Goal: Transaction & Acquisition: Purchase product/service

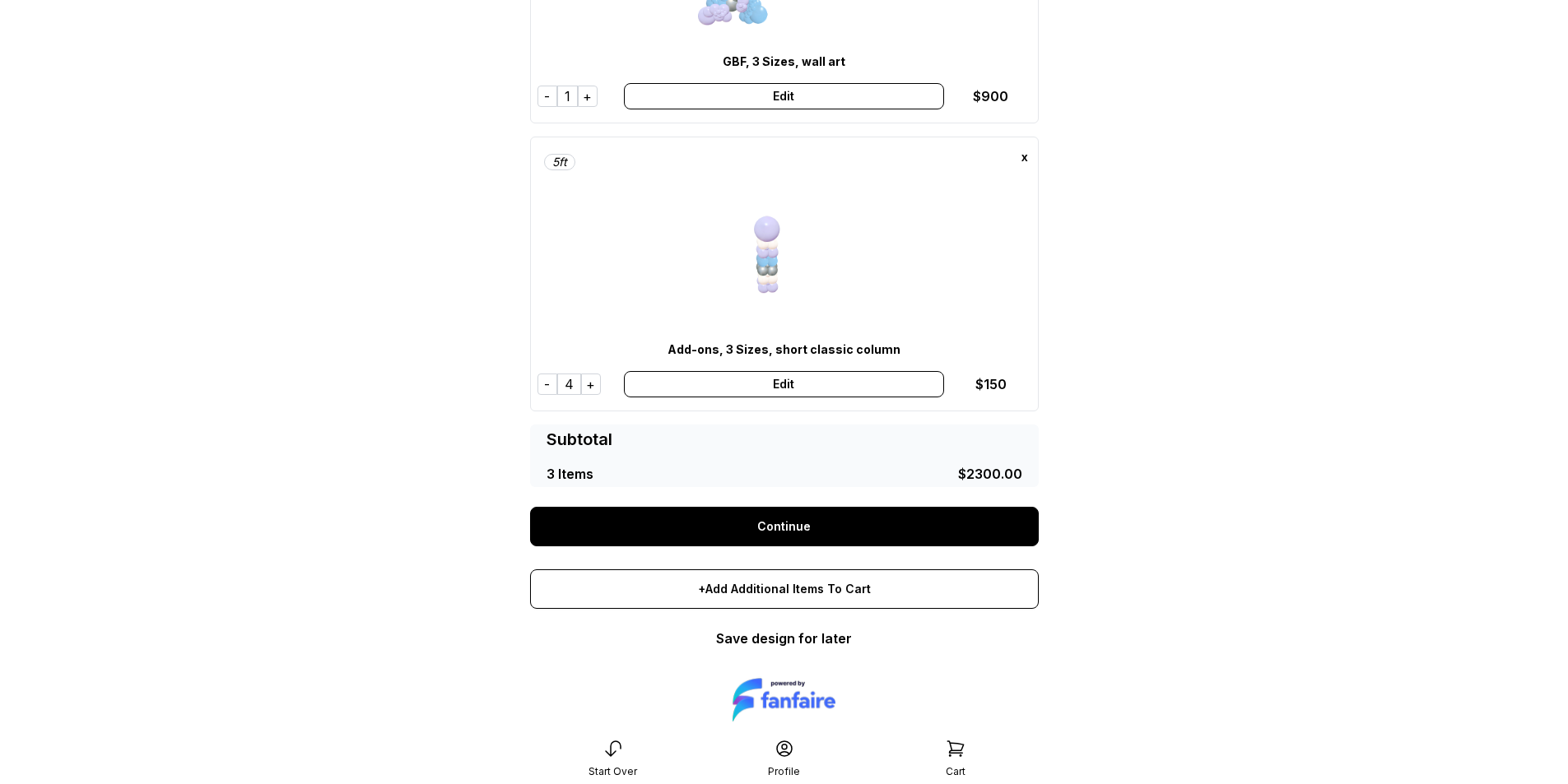
scroll to position [577, 0]
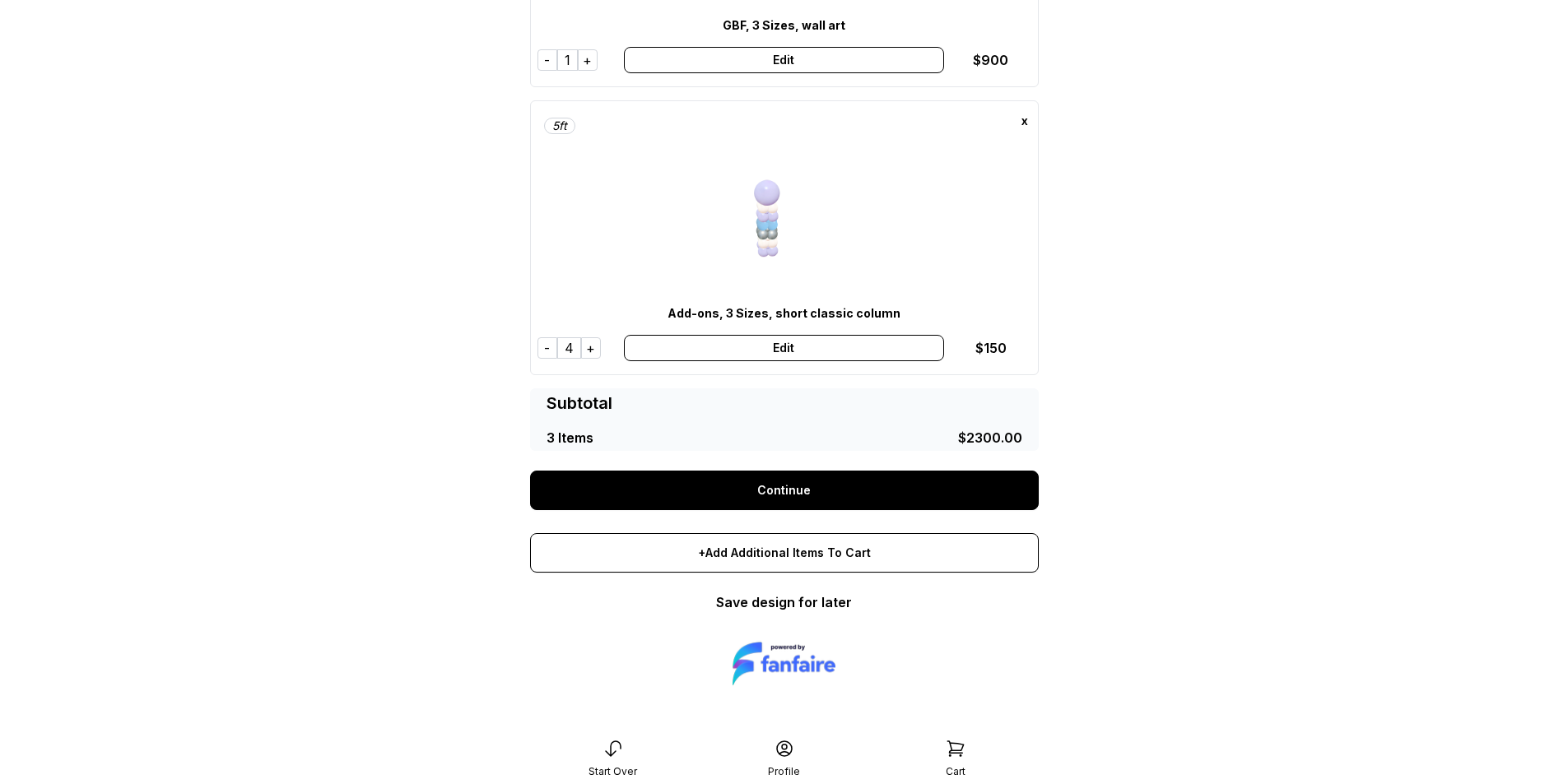
click at [812, 484] on link "Continue" at bounding box center [784, 490] width 509 height 39
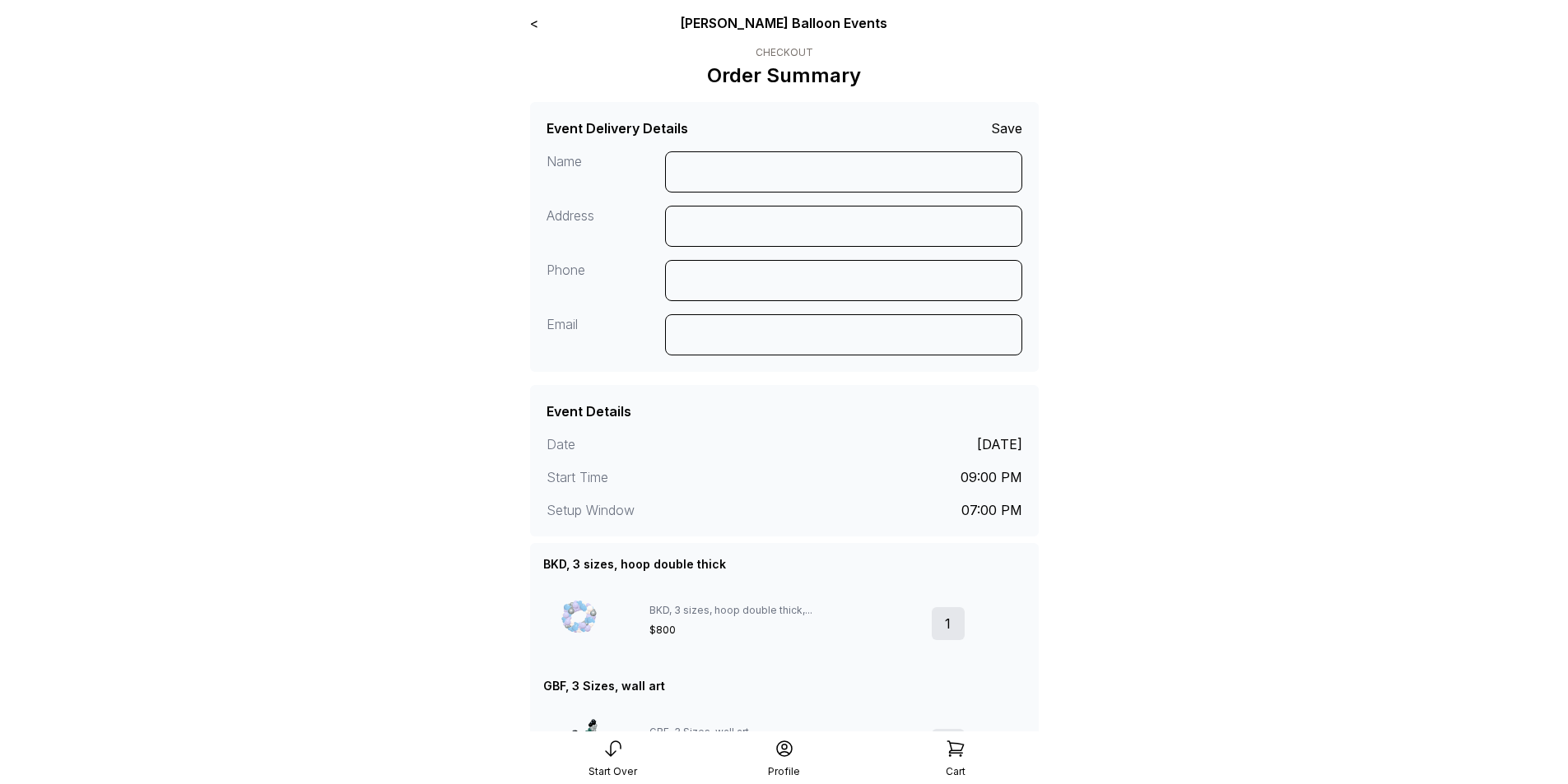
click at [532, 23] on link "<" at bounding box center [534, 23] width 8 height 16
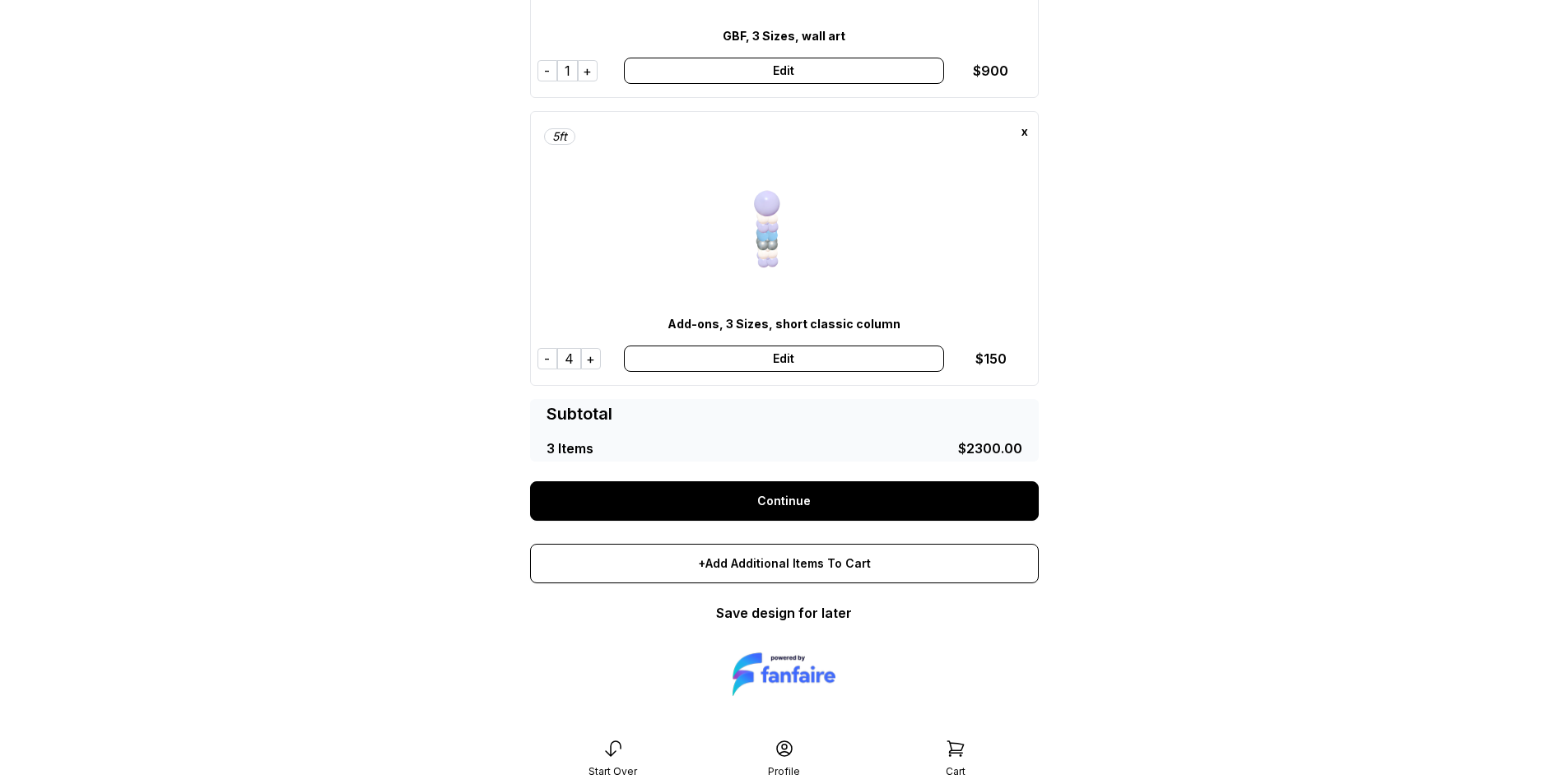
scroll to position [577, 0]
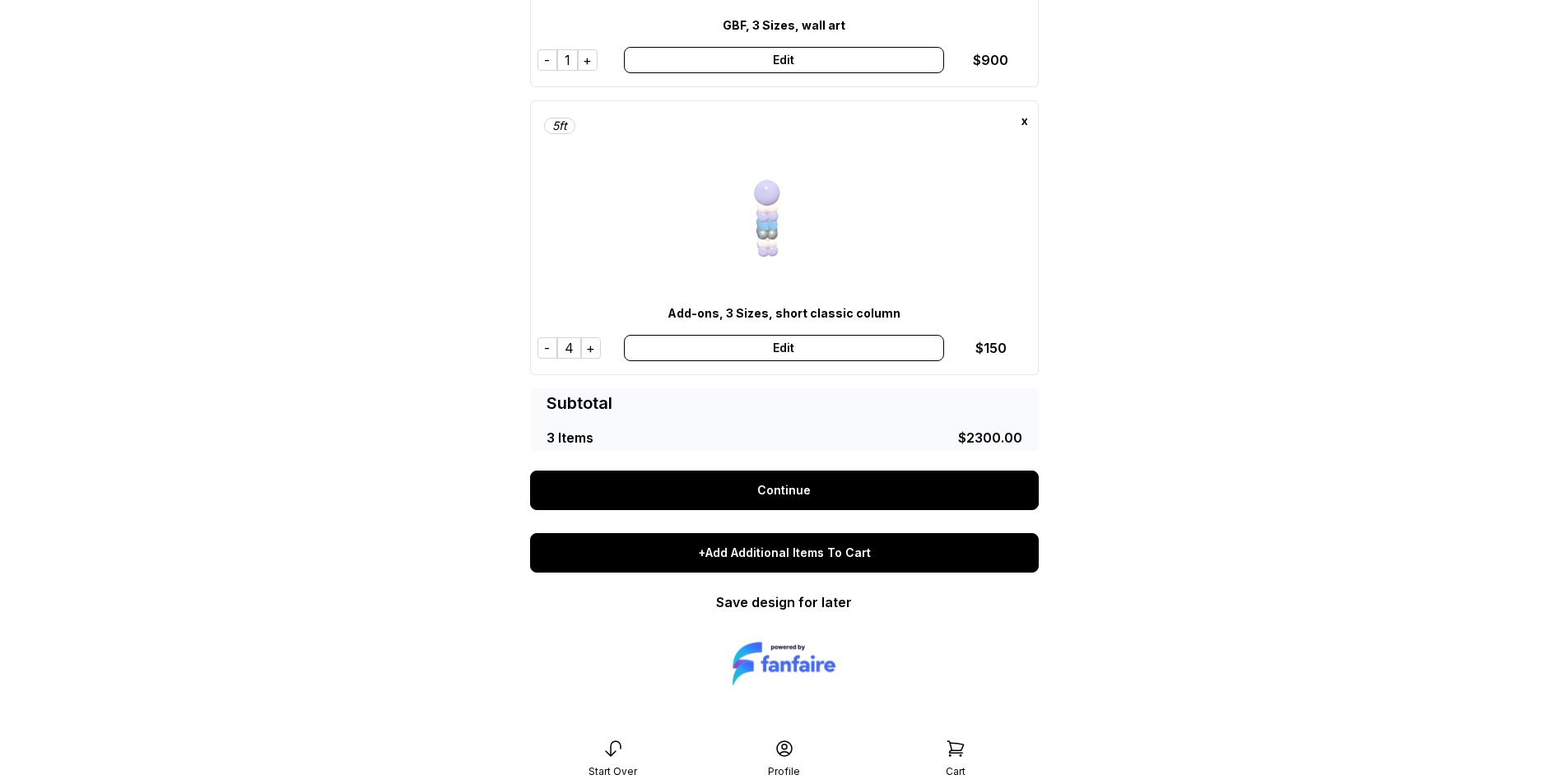
click at [806, 559] on div "+Add Additional Items To Cart" at bounding box center [784, 553] width 509 height 39
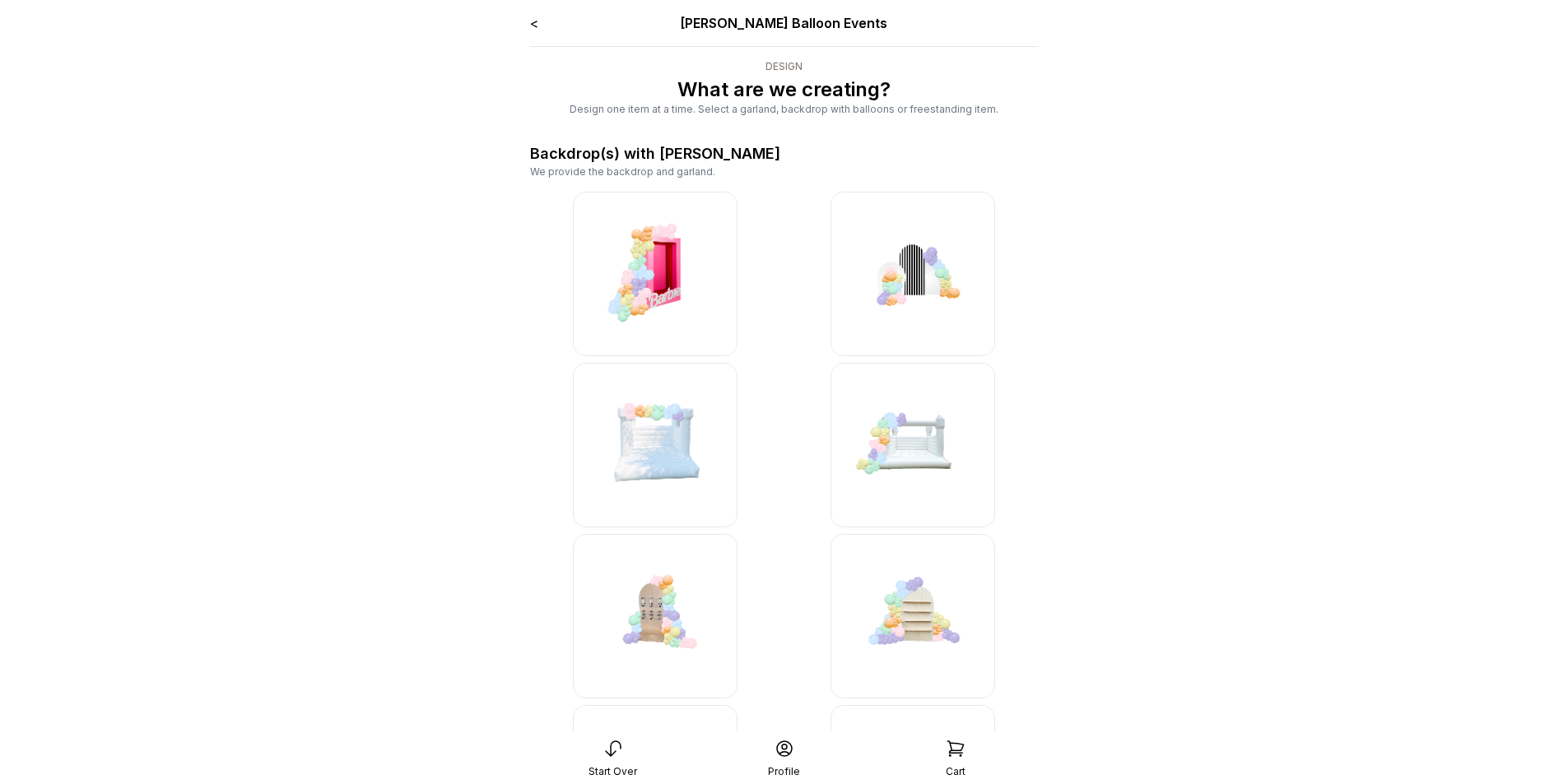
click at [535, 22] on link "<" at bounding box center [534, 23] width 8 height 16
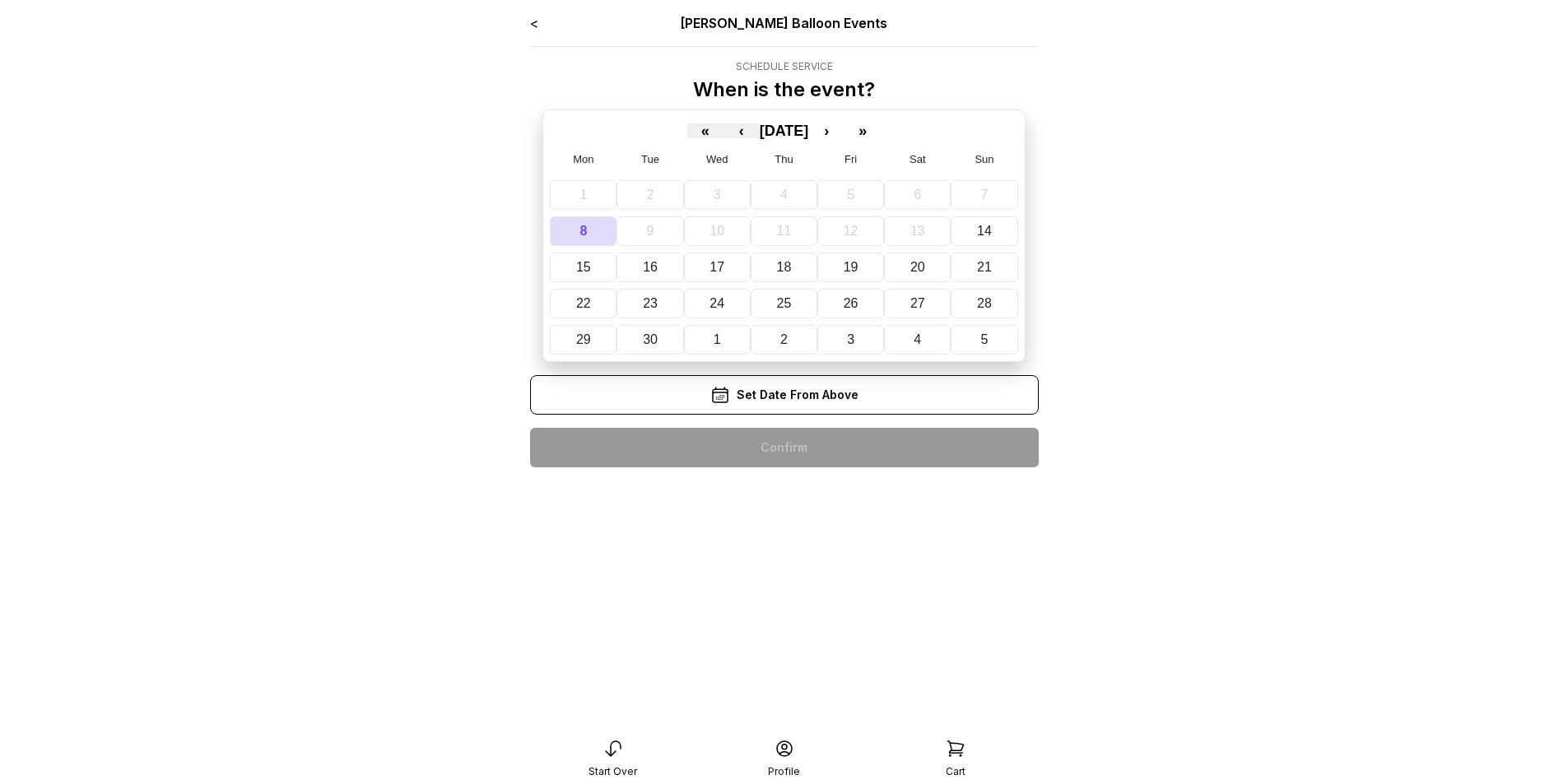
click at [538, 25] on link "<" at bounding box center [534, 23] width 8 height 16
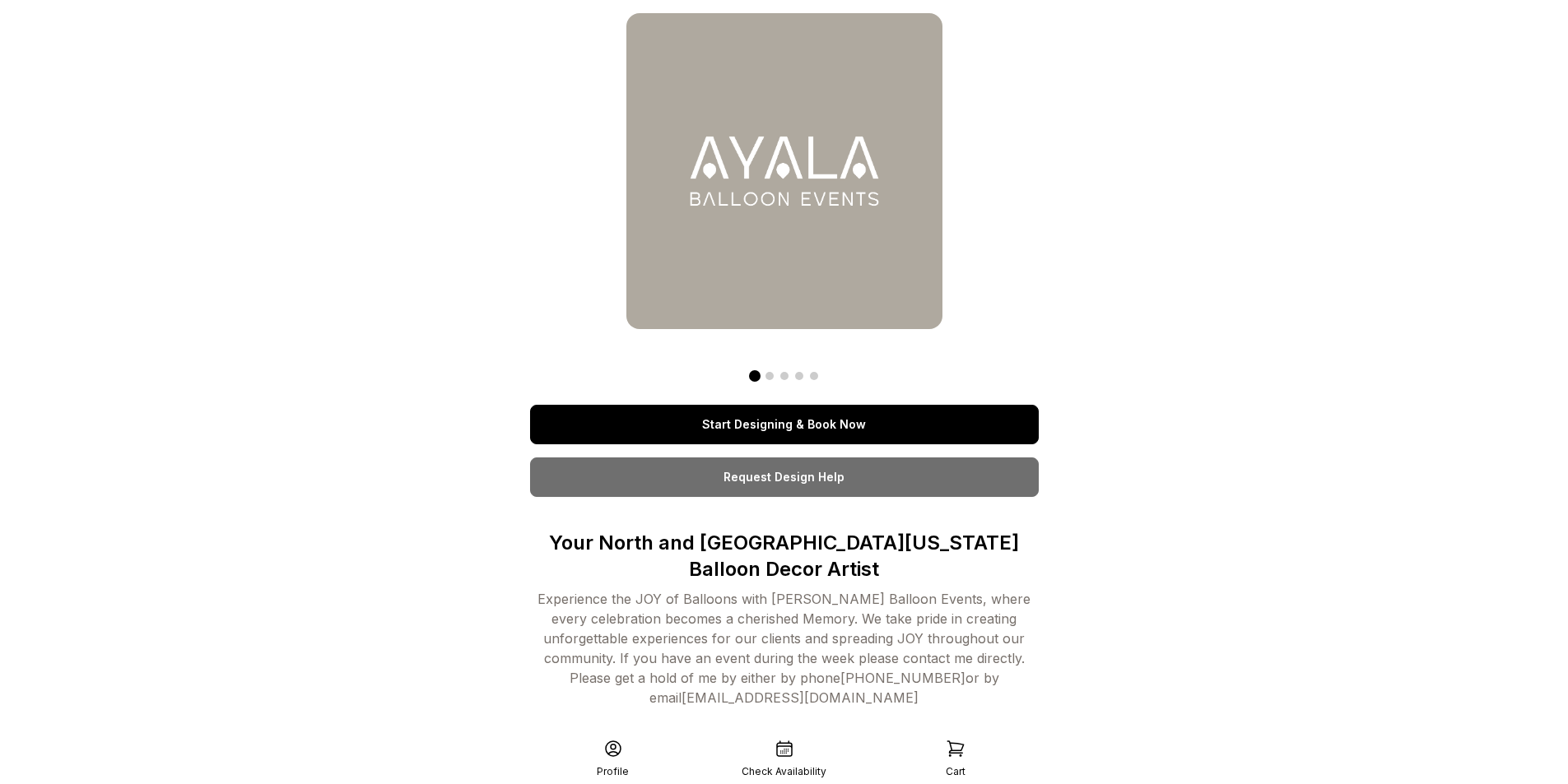
click at [535, 24] on div "Start Designing & Book Now Request Design Help Your North and [GEOGRAPHIC_DATA]…" at bounding box center [784, 368] width 509 height 711
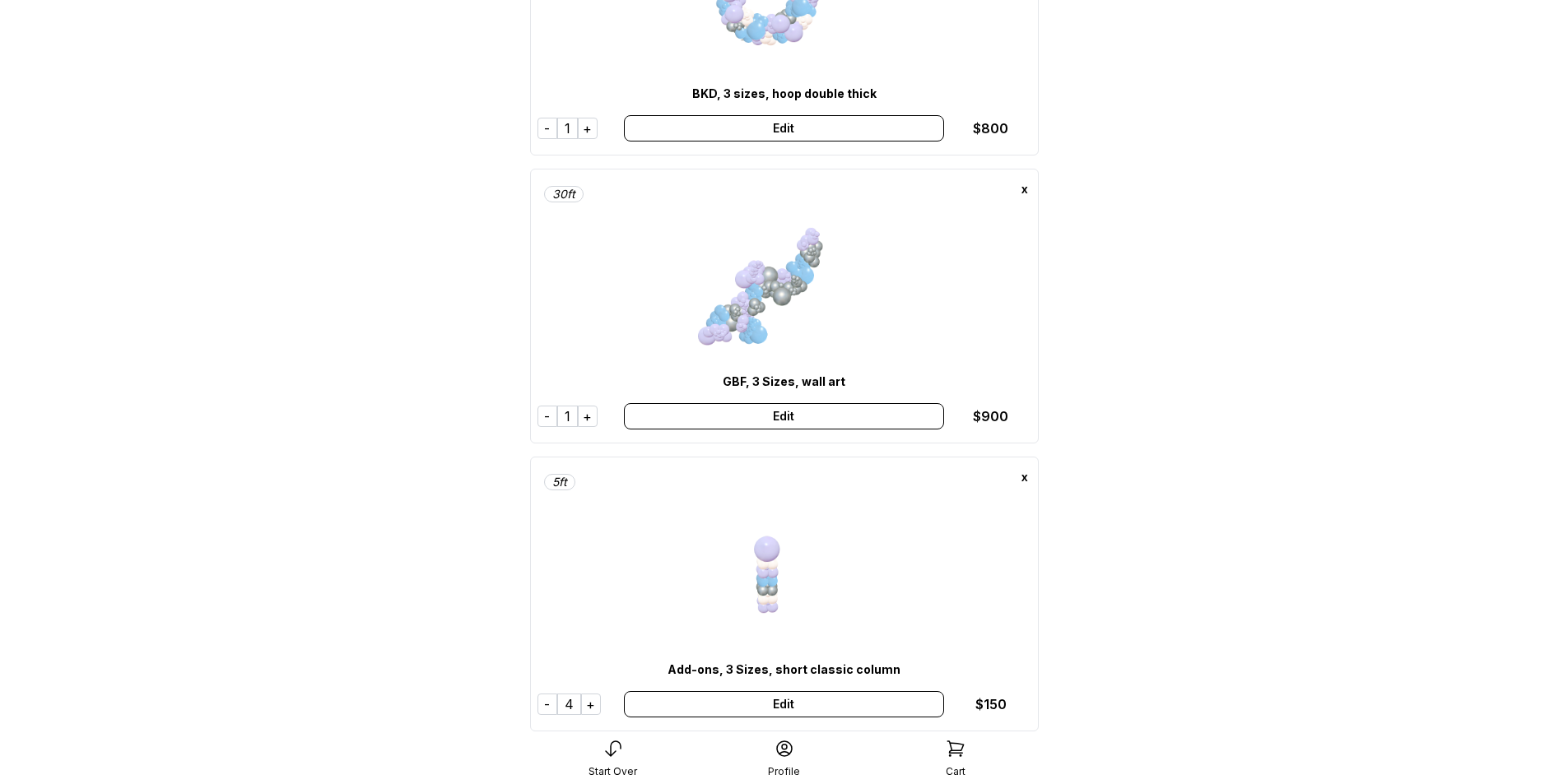
scroll to position [82, 0]
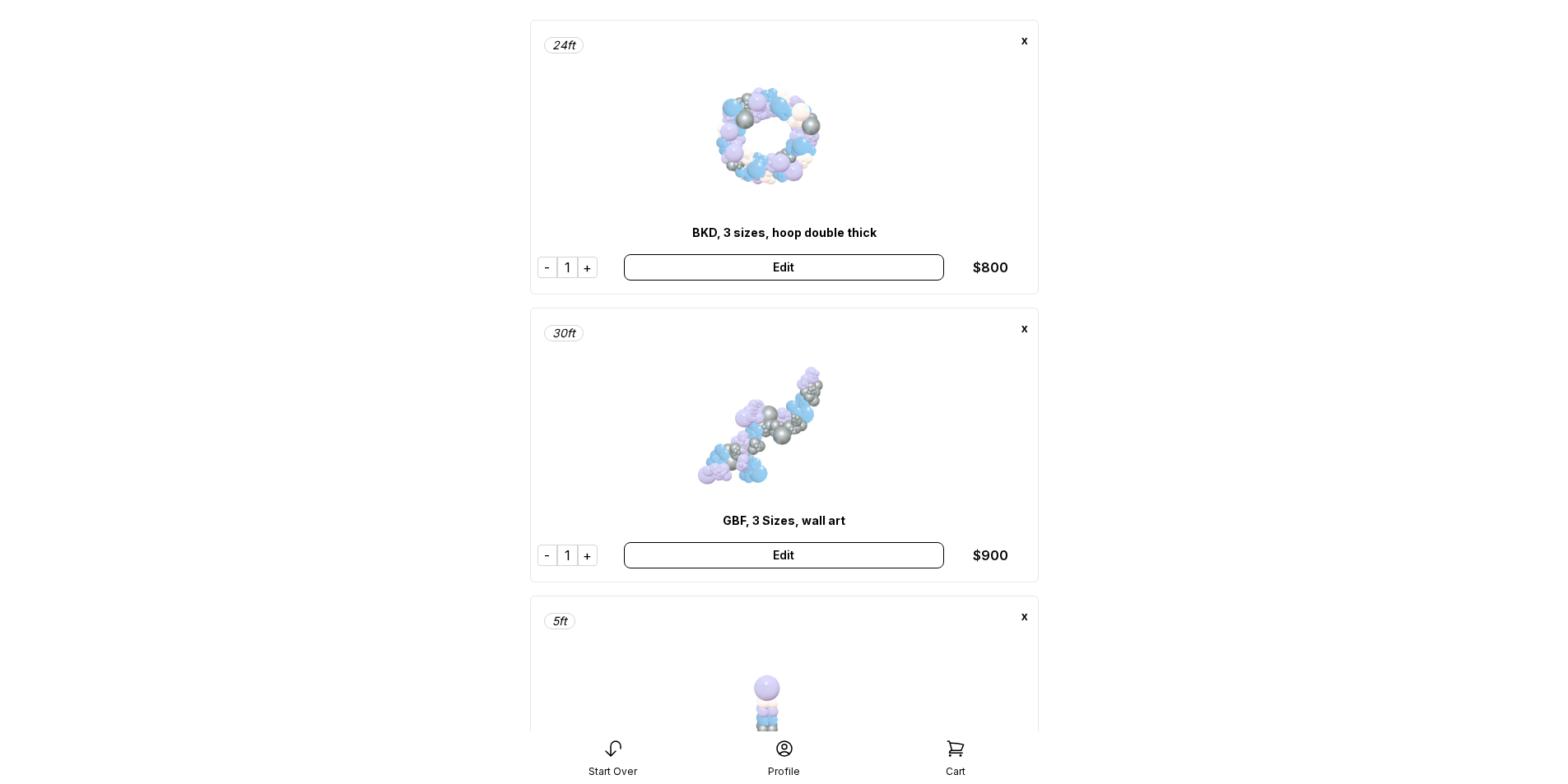
click at [793, 561] on div "Edit" at bounding box center [784, 555] width 321 height 26
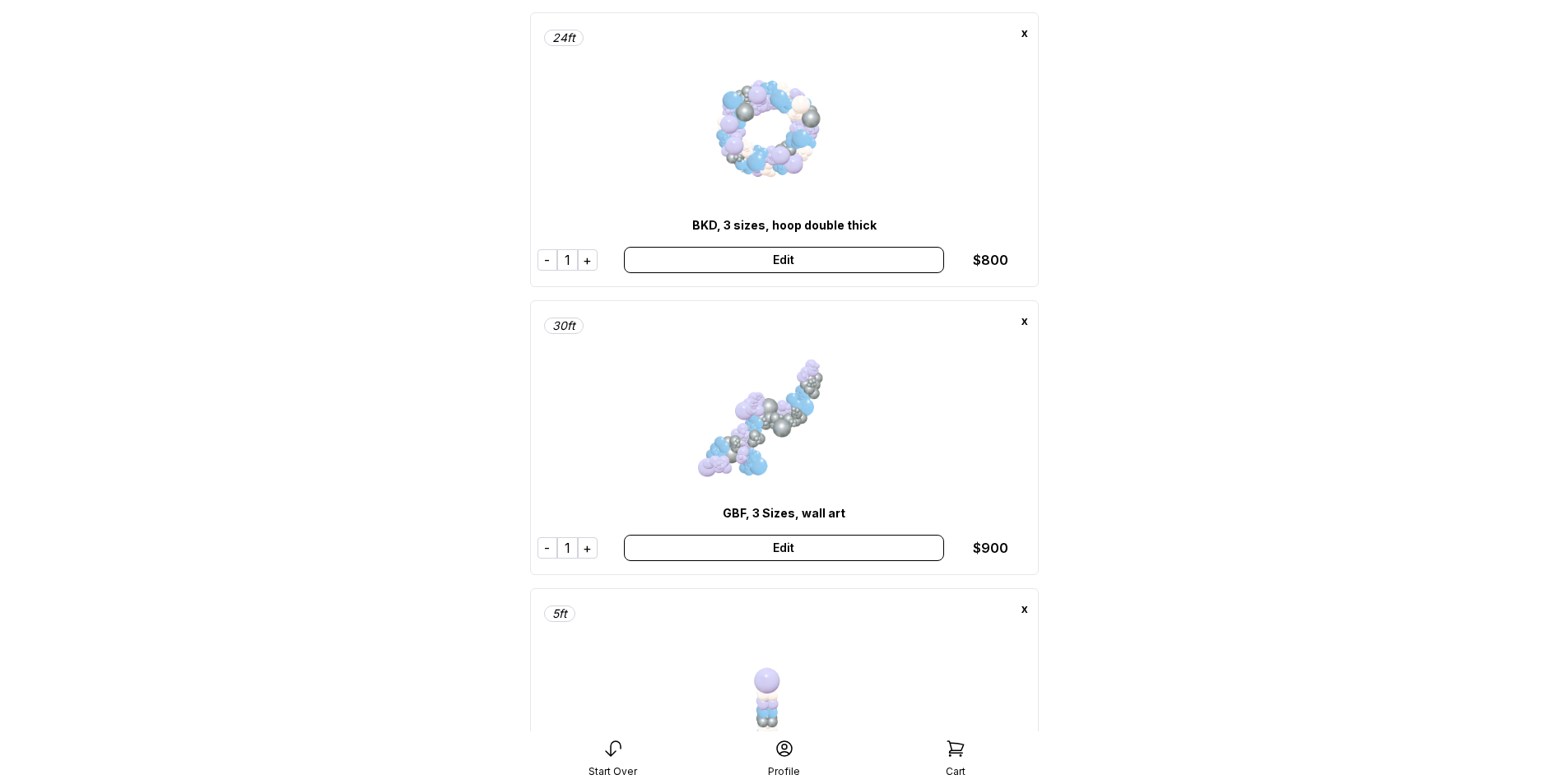
scroll to position [0, 0]
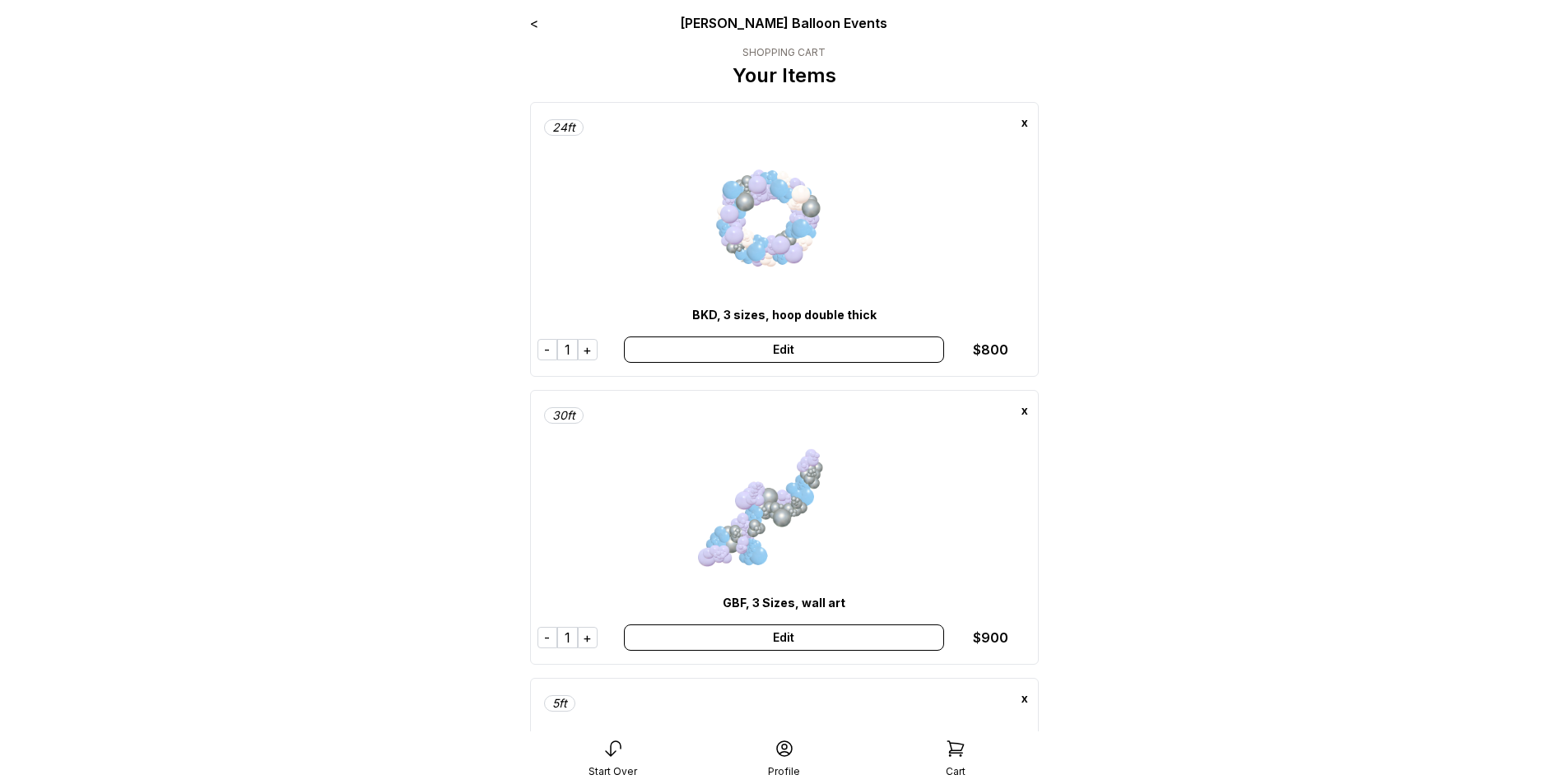
click at [798, 355] on div "Edit" at bounding box center [784, 350] width 321 height 26
click at [1240, 310] on main "< Ayala Balloon Events SHOPPING CART Your Items 24 ft x BKD, 3 sizes, hoop doub…" at bounding box center [784, 665] width 1568 height 1329
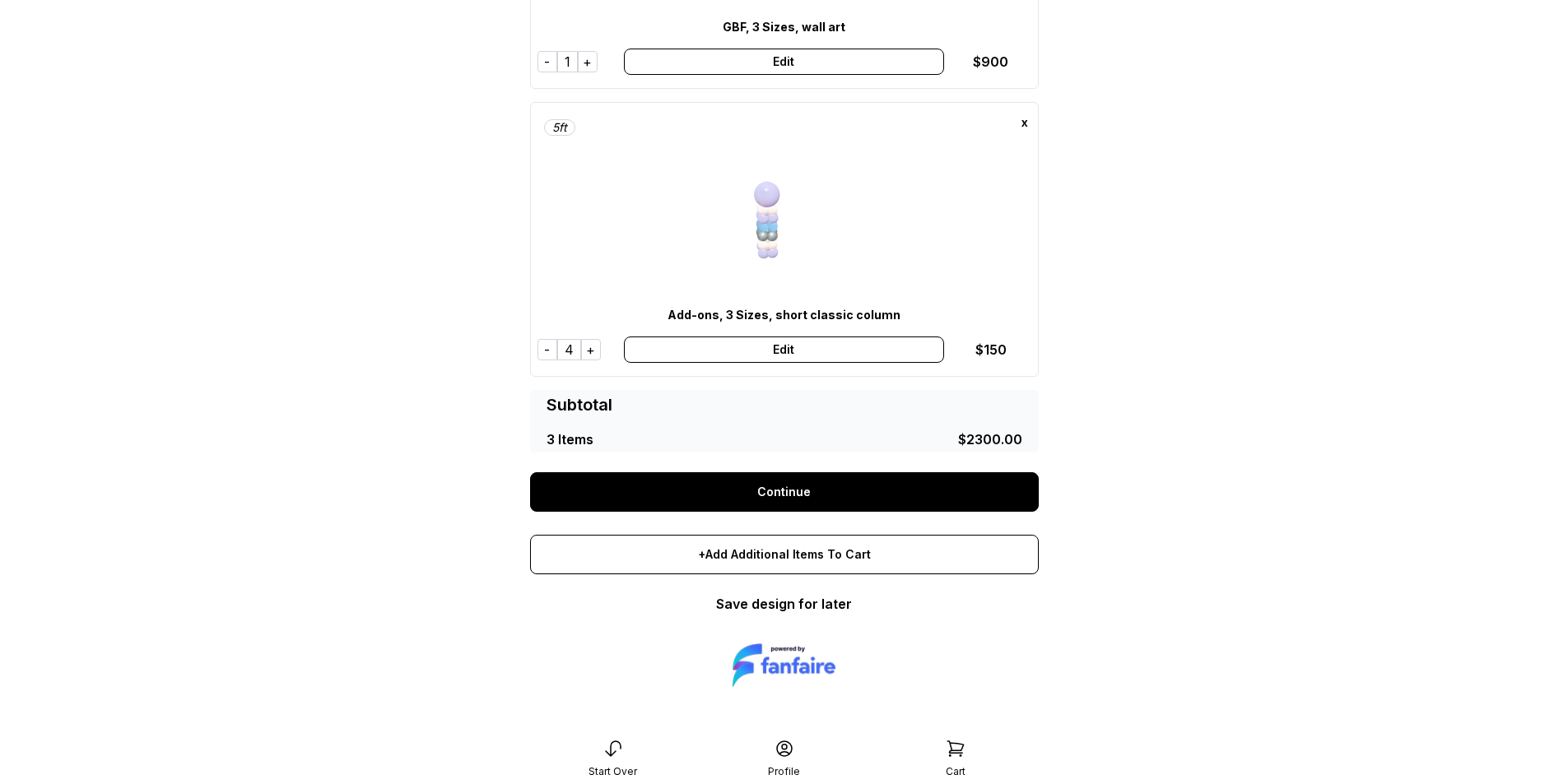
scroll to position [577, 0]
click at [771, 492] on link "Continue" at bounding box center [784, 490] width 509 height 39
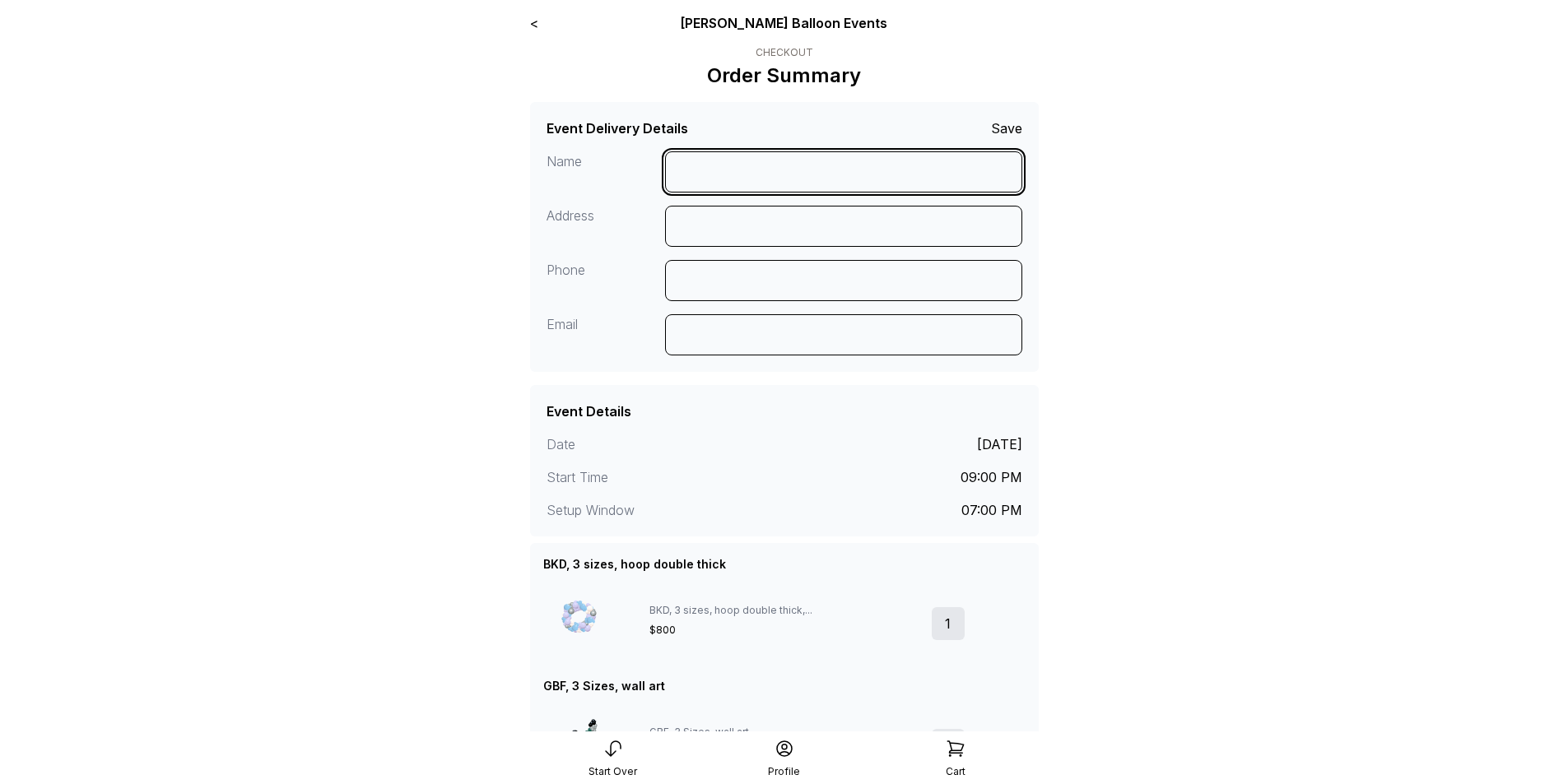
click at [748, 172] on input at bounding box center [843, 171] width 357 height 41
type input "**********"
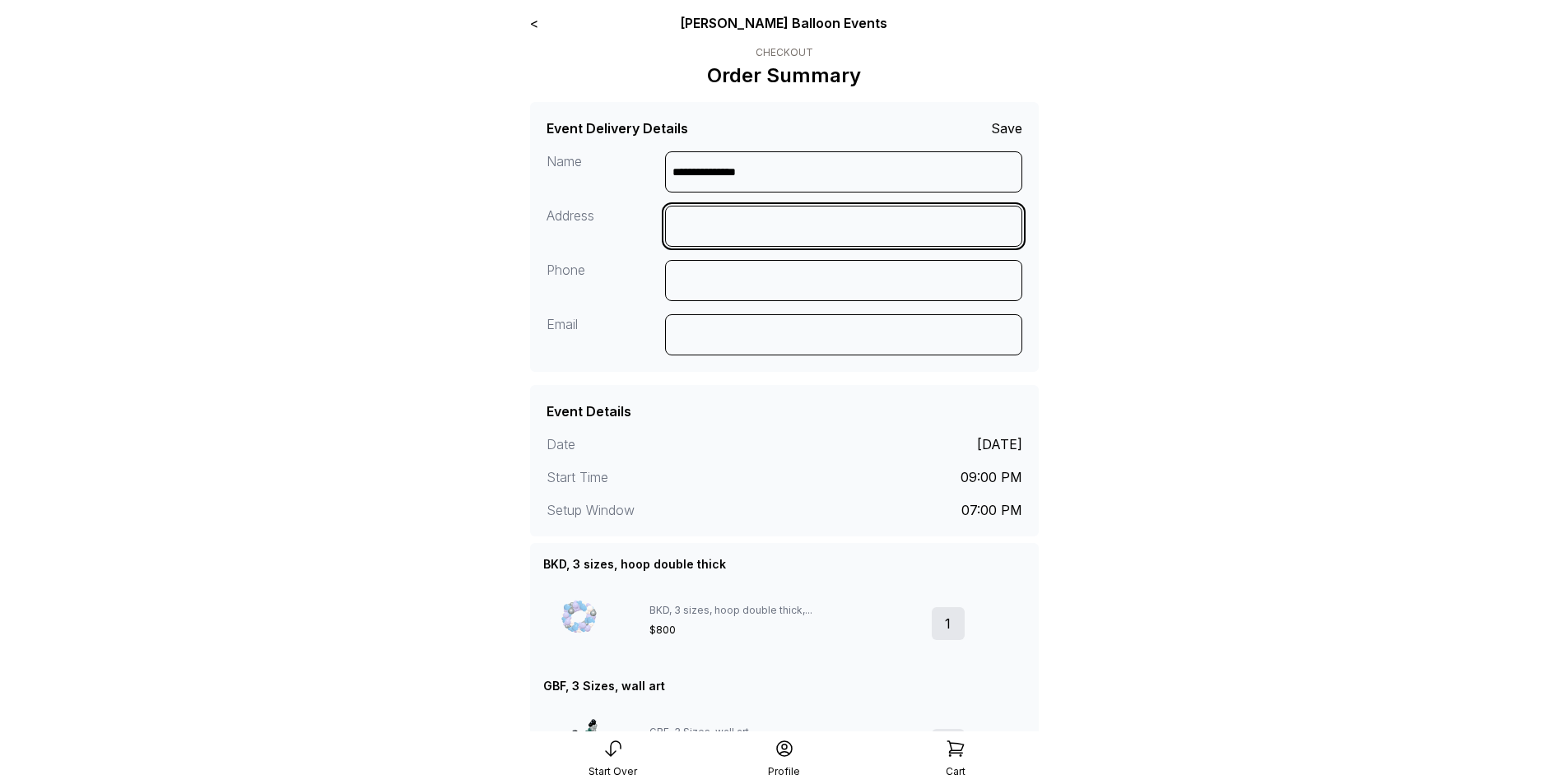
type input "**********"
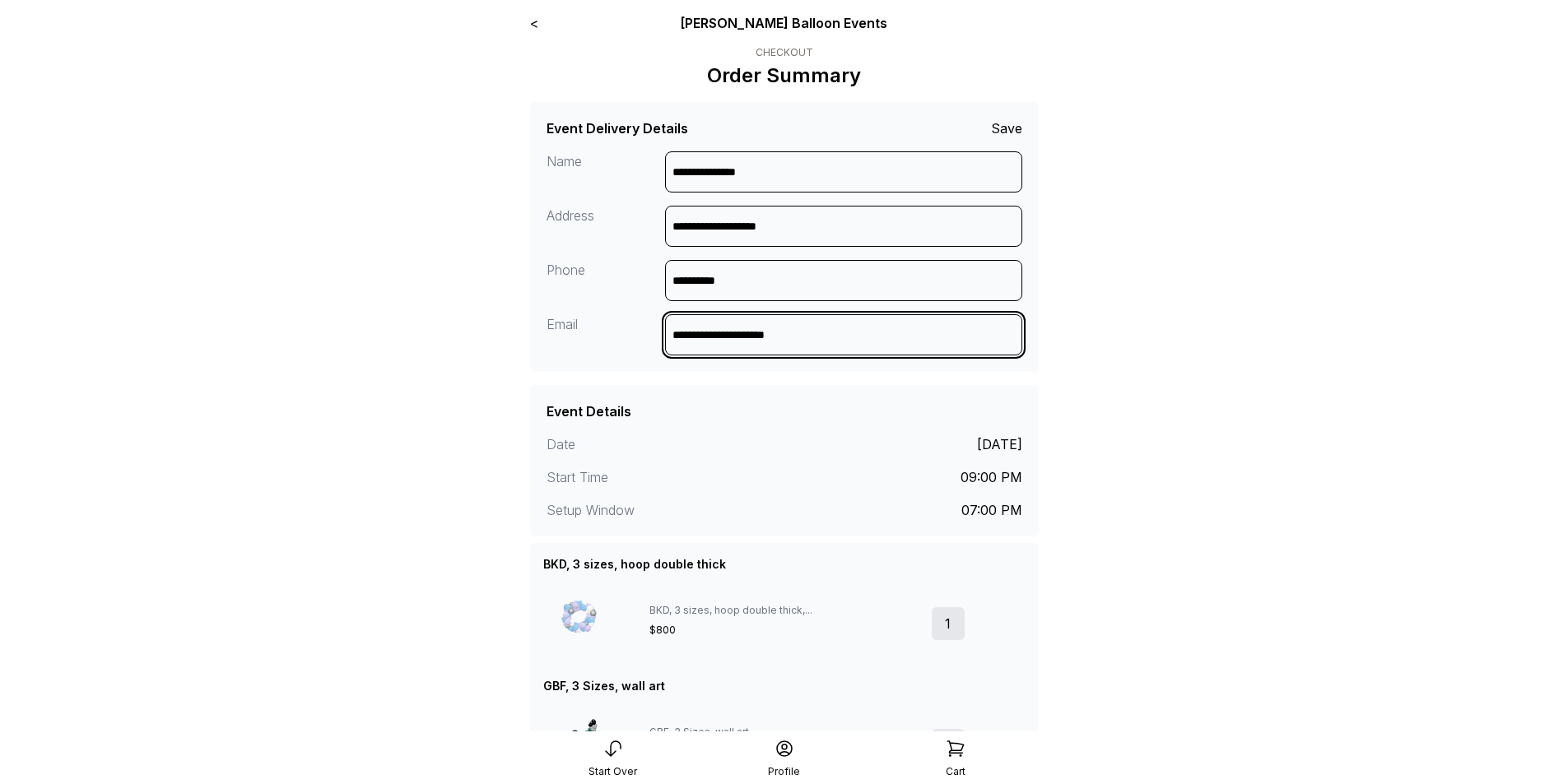
drag, startPoint x: 844, startPoint y: 330, endPoint x: 450, endPoint y: 321, distance: 394.1
click at [450, 321] on main "**********" at bounding box center [784, 653] width 1568 height 1307
type input "**********"
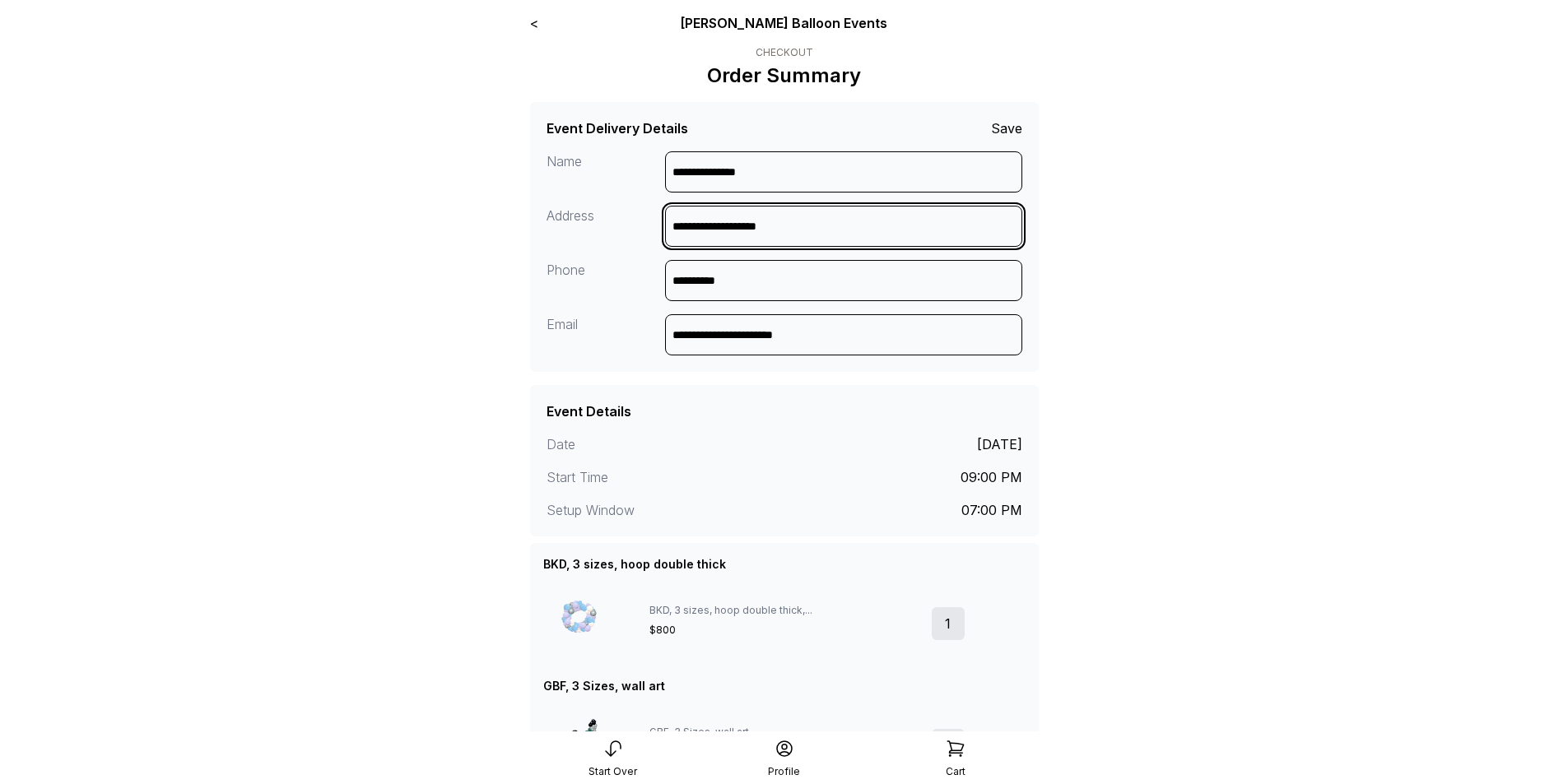
drag, startPoint x: 798, startPoint y: 225, endPoint x: 504, endPoint y: 222, distance: 294.0
click at [504, 222] on main "**********" at bounding box center [784, 653] width 1568 height 1307
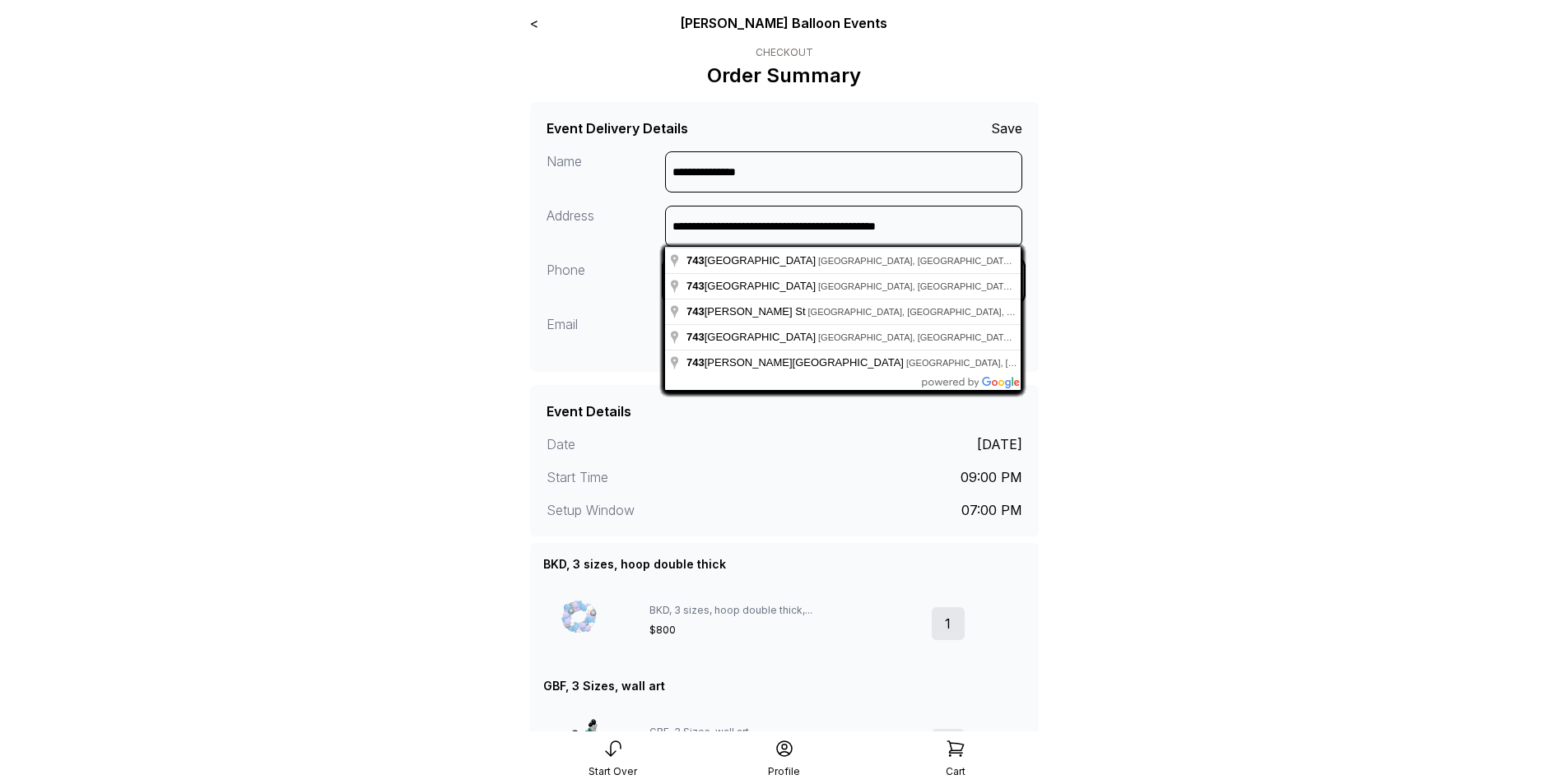
type input "**********"
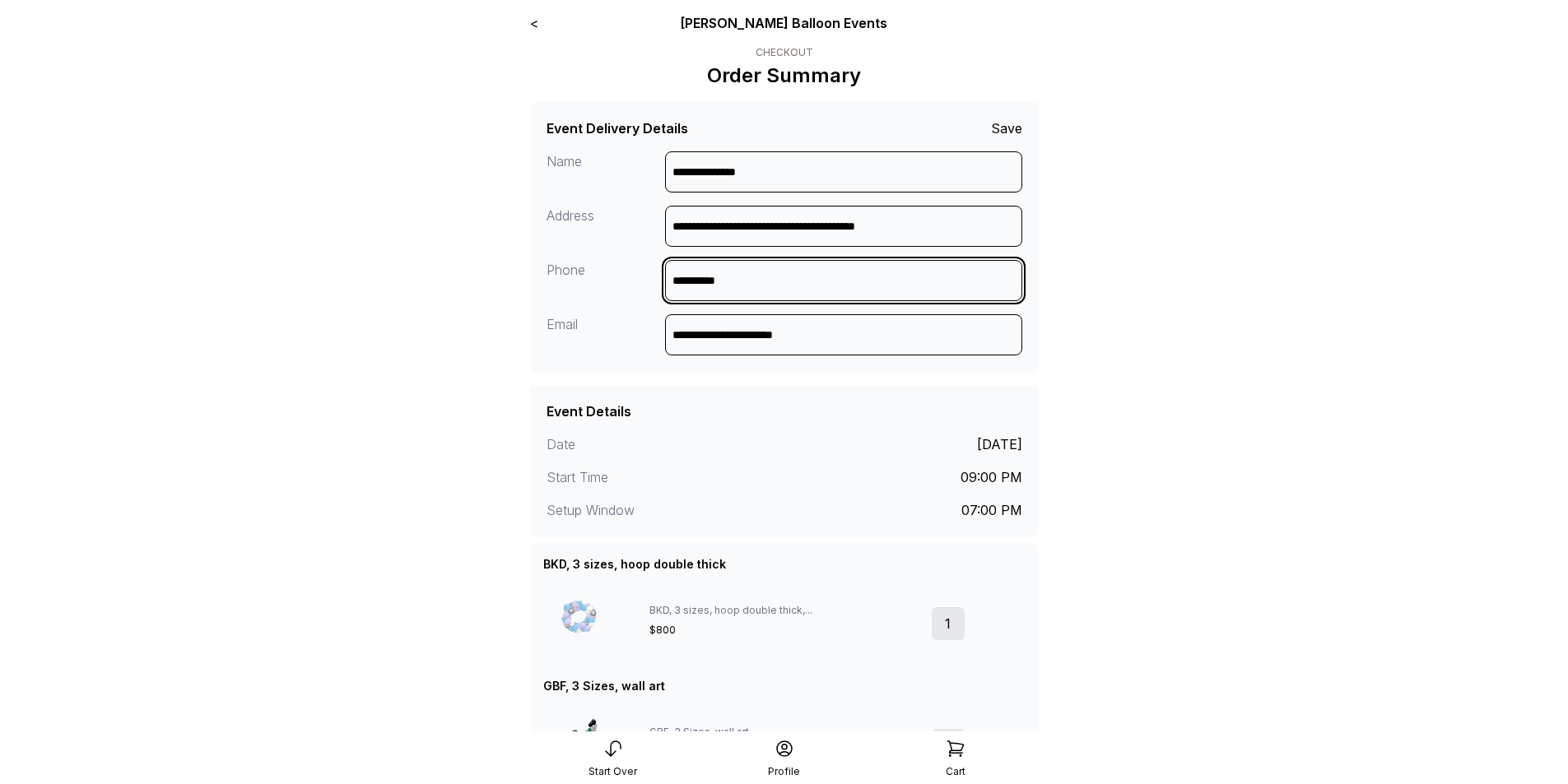
scroll to position [165, 0]
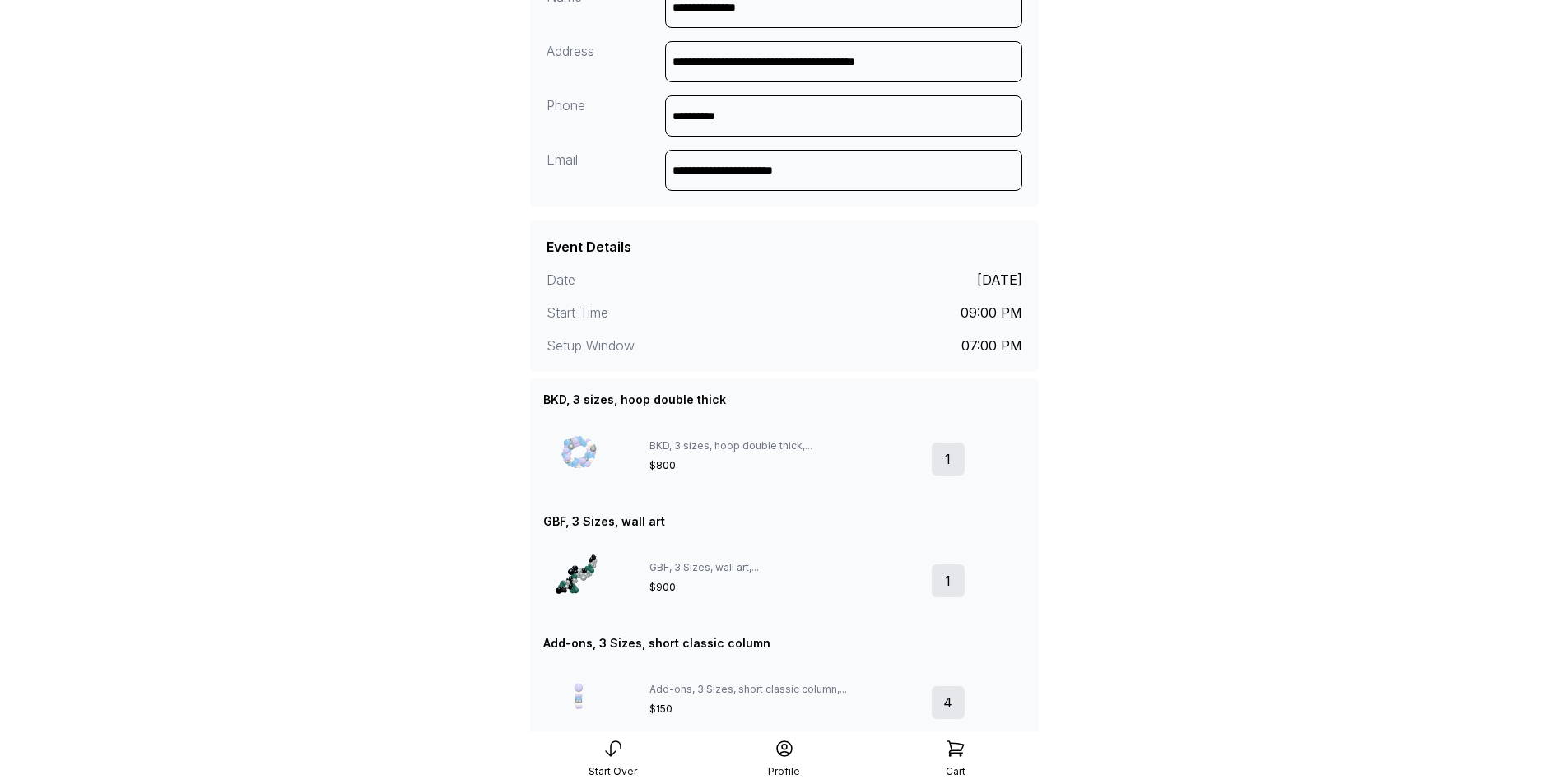
click at [994, 314] on div "09:00 PM" at bounding box center [992, 313] width 62 height 20
click at [965, 316] on div "09:00 PM" at bounding box center [992, 313] width 62 height 20
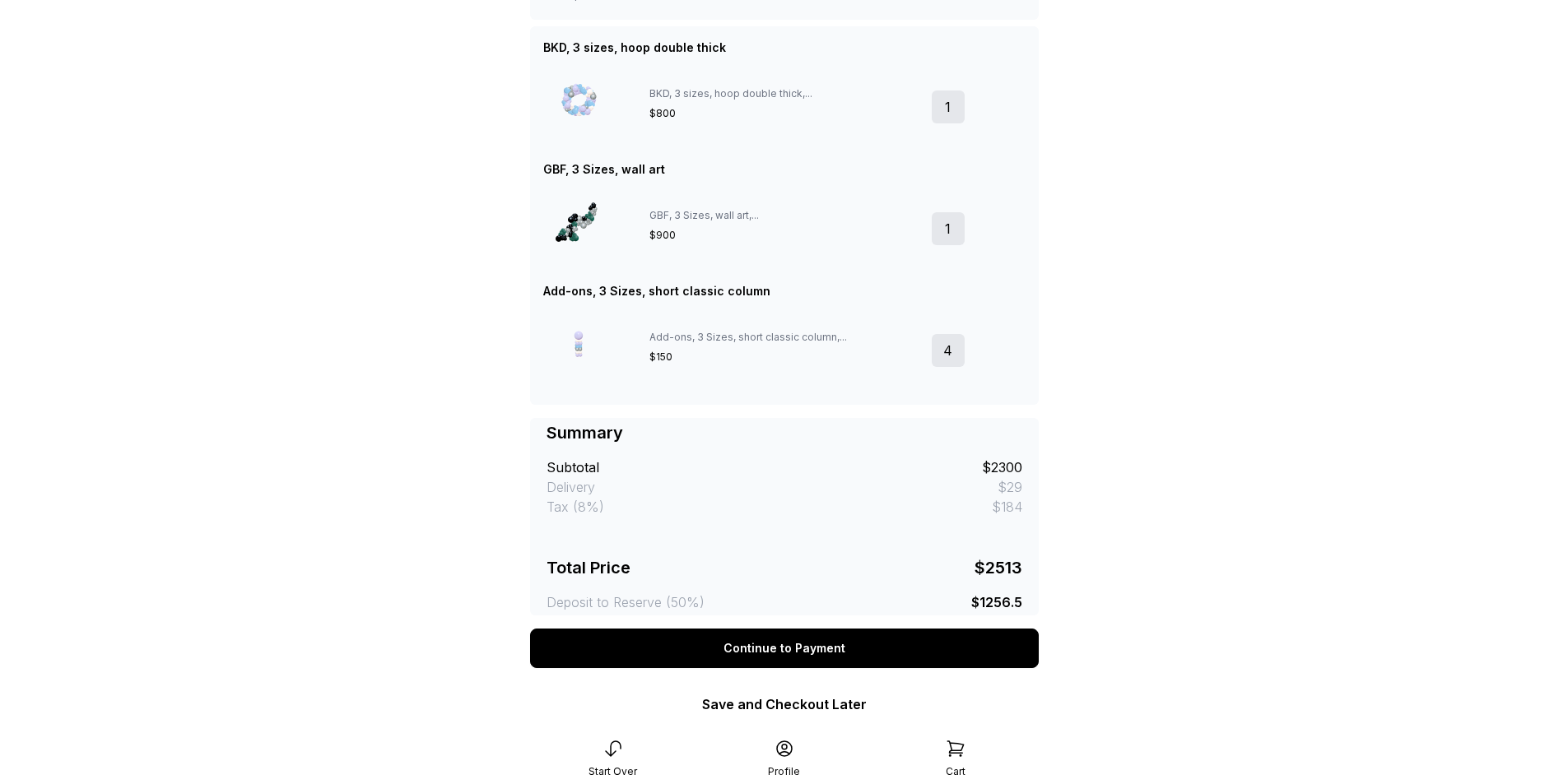
scroll to position [555, 0]
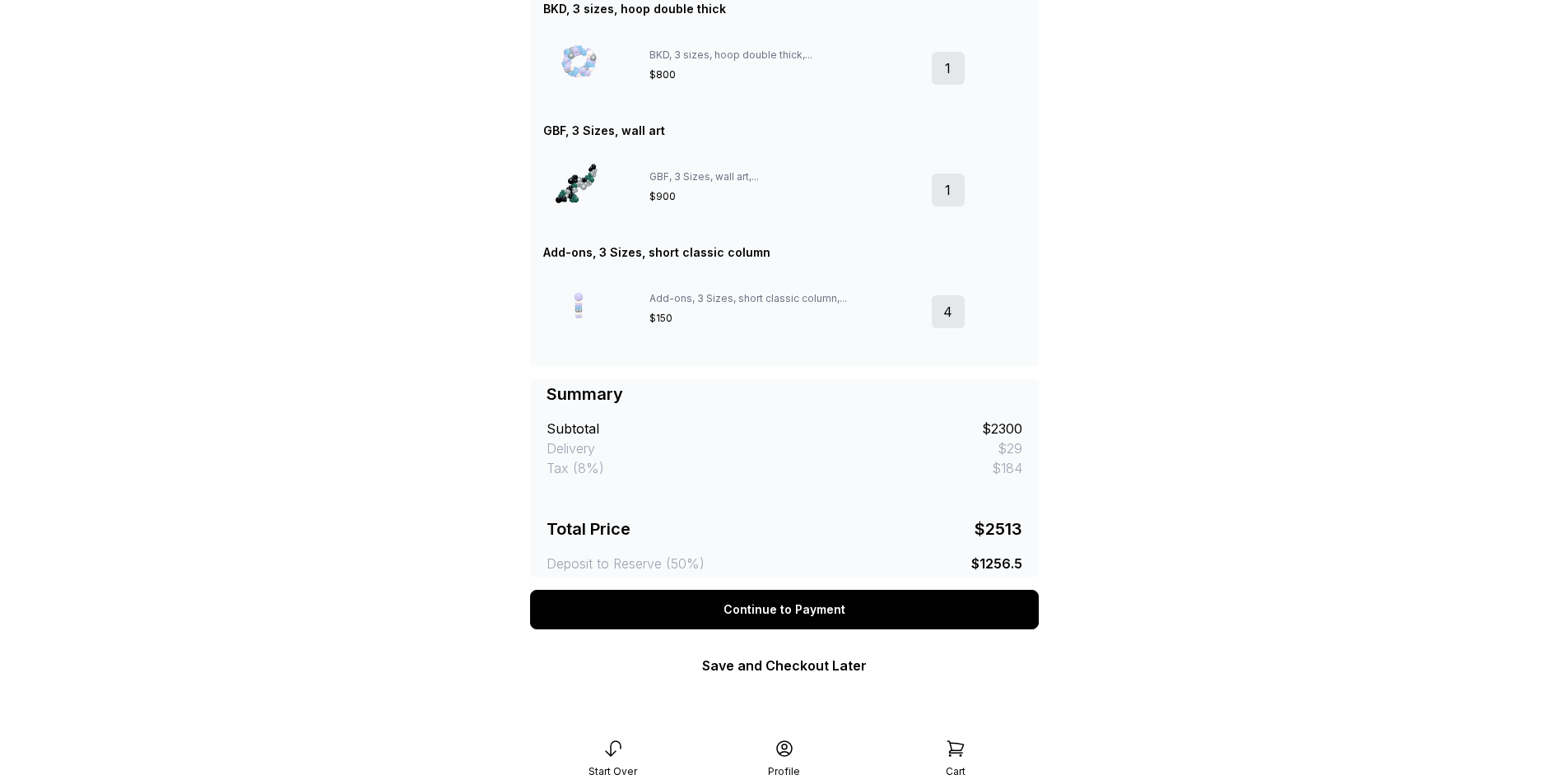
click at [803, 611] on div "Continue to Payment" at bounding box center [784, 609] width 509 height 39
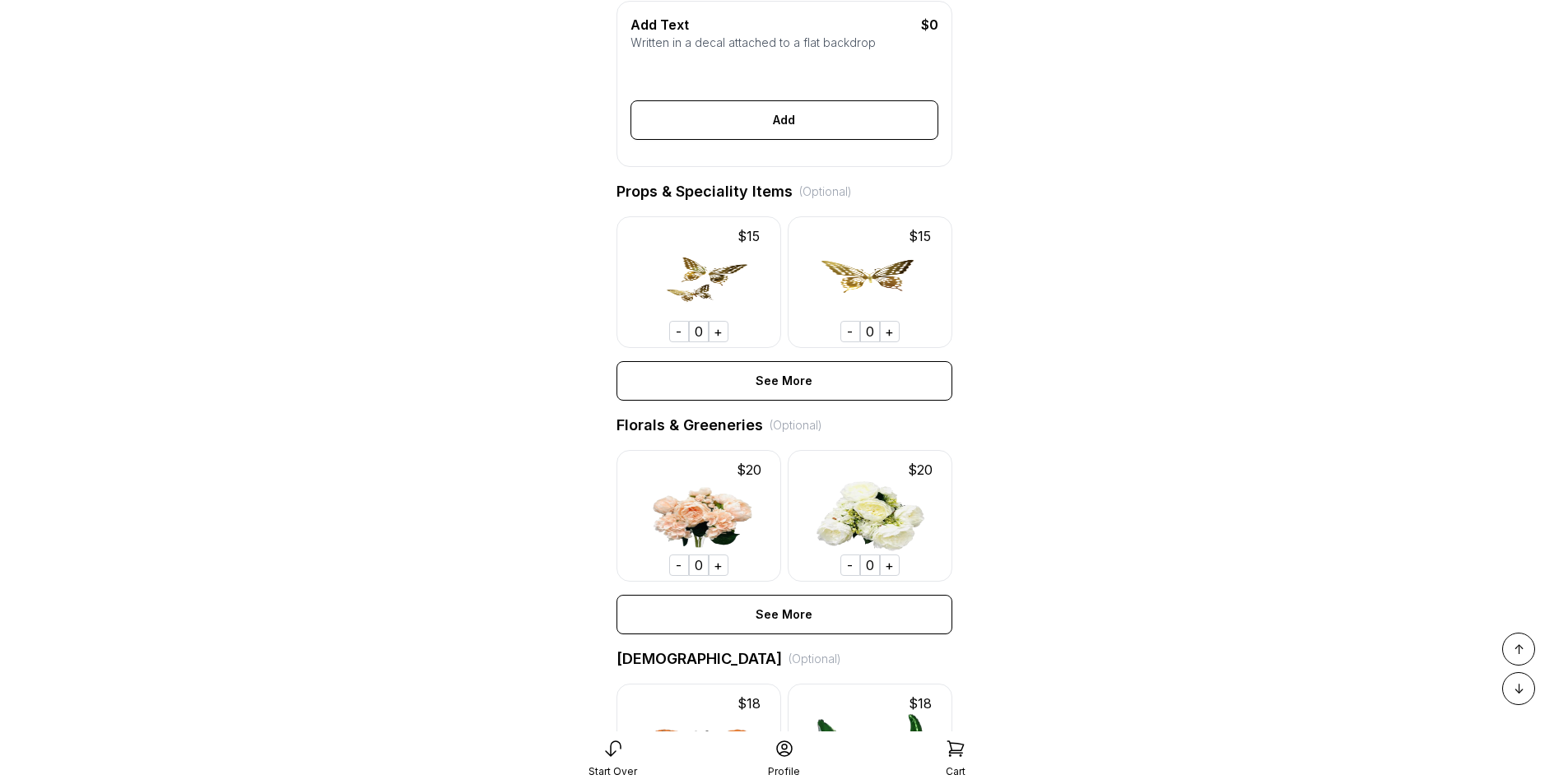
scroll to position [658, 0]
click at [697, 534] on img at bounding box center [698, 514] width 165 height 132
click at [708, 575] on div "+" at bounding box center [718, 563] width 20 height 21
click at [711, 575] on div "+" at bounding box center [718, 563] width 20 height 21
click at [717, 575] on div "+" at bounding box center [718, 563] width 20 height 21
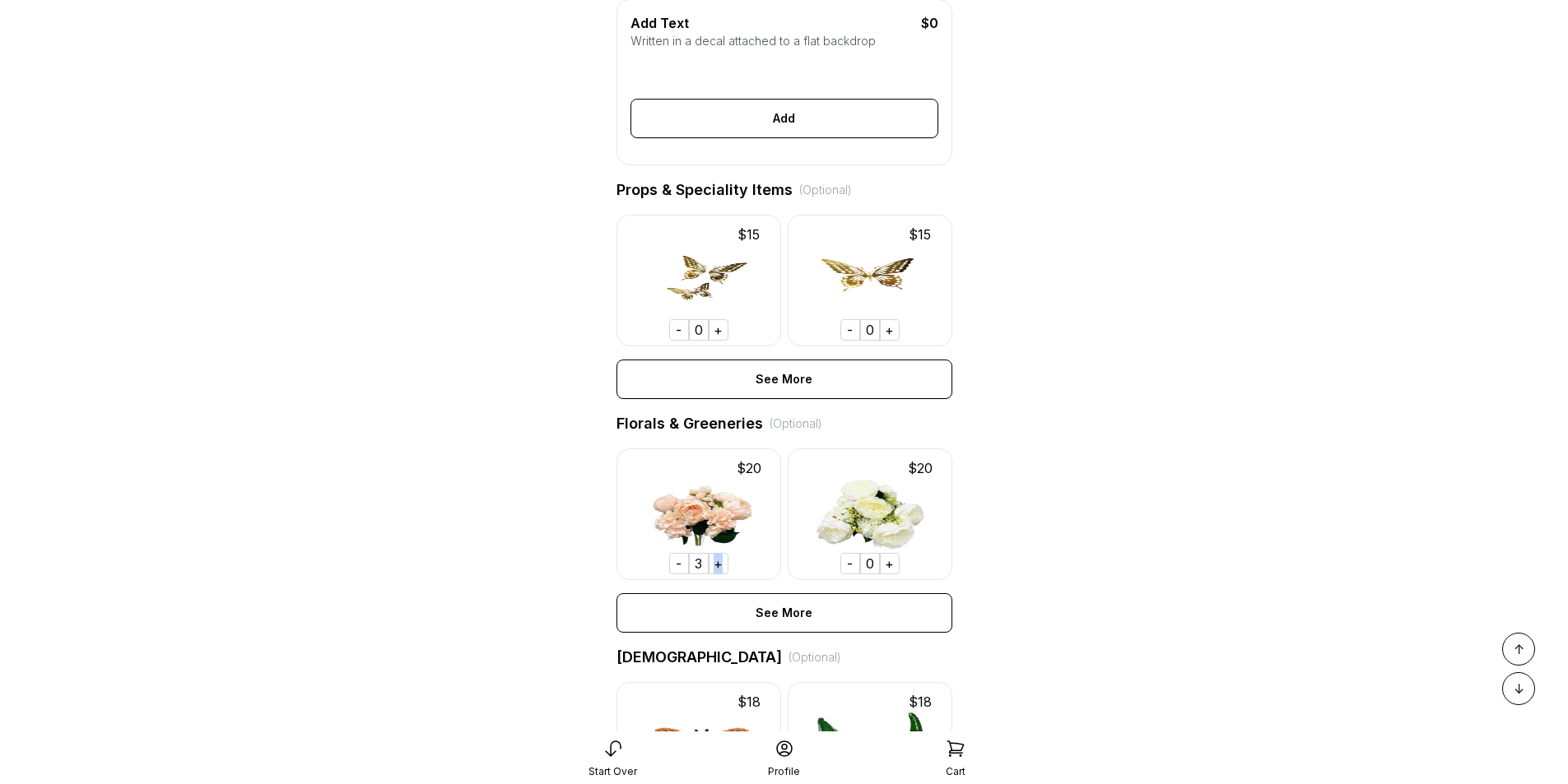
click at [717, 575] on div "+" at bounding box center [718, 563] width 20 height 21
click at [677, 575] on div "-" at bounding box center [679, 563] width 20 height 21
click at [677, 575] on div "-" at bounding box center [679, 563] width 20 height 21
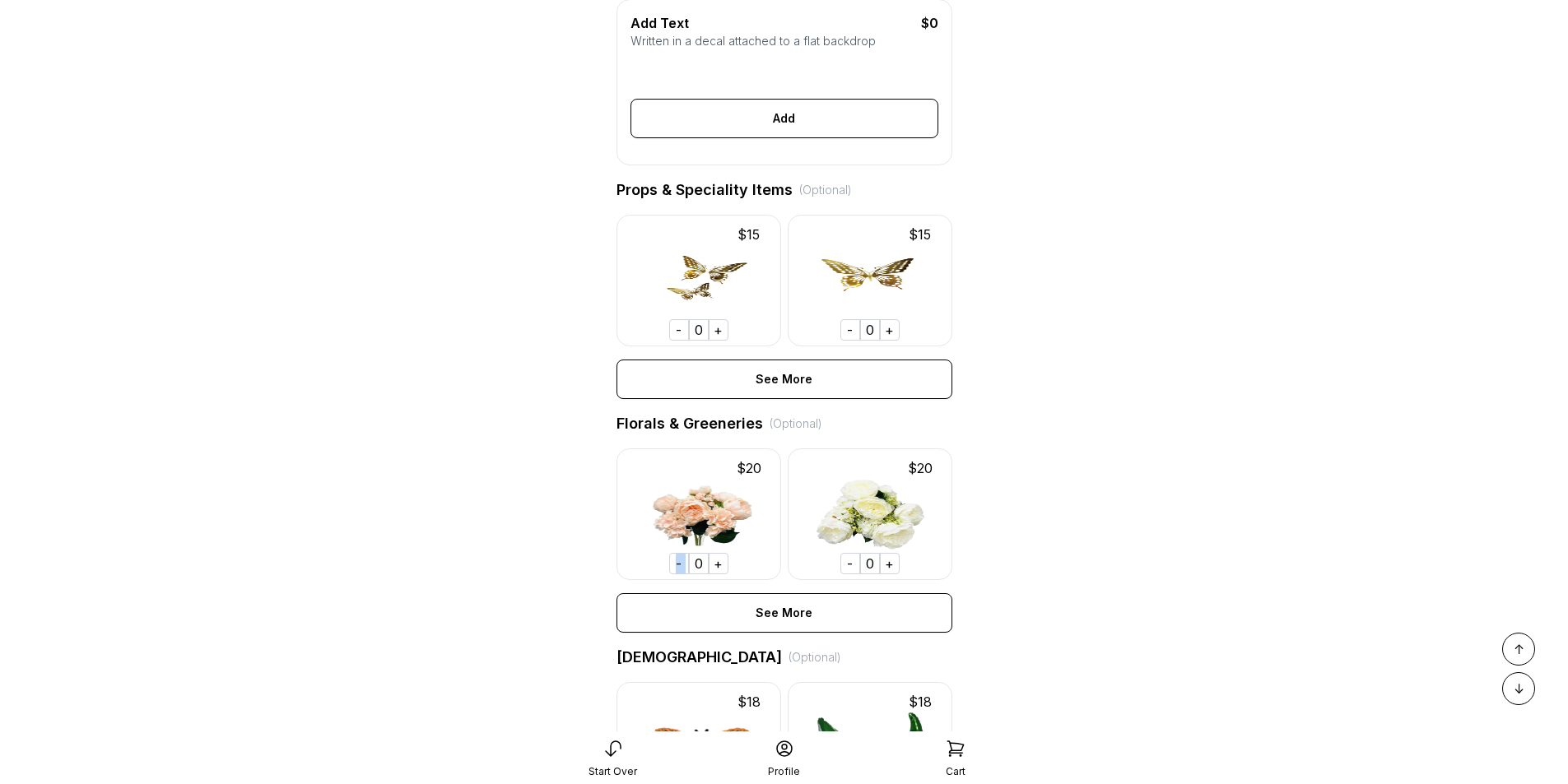
click at [677, 575] on div "-" at bounding box center [679, 563] width 20 height 21
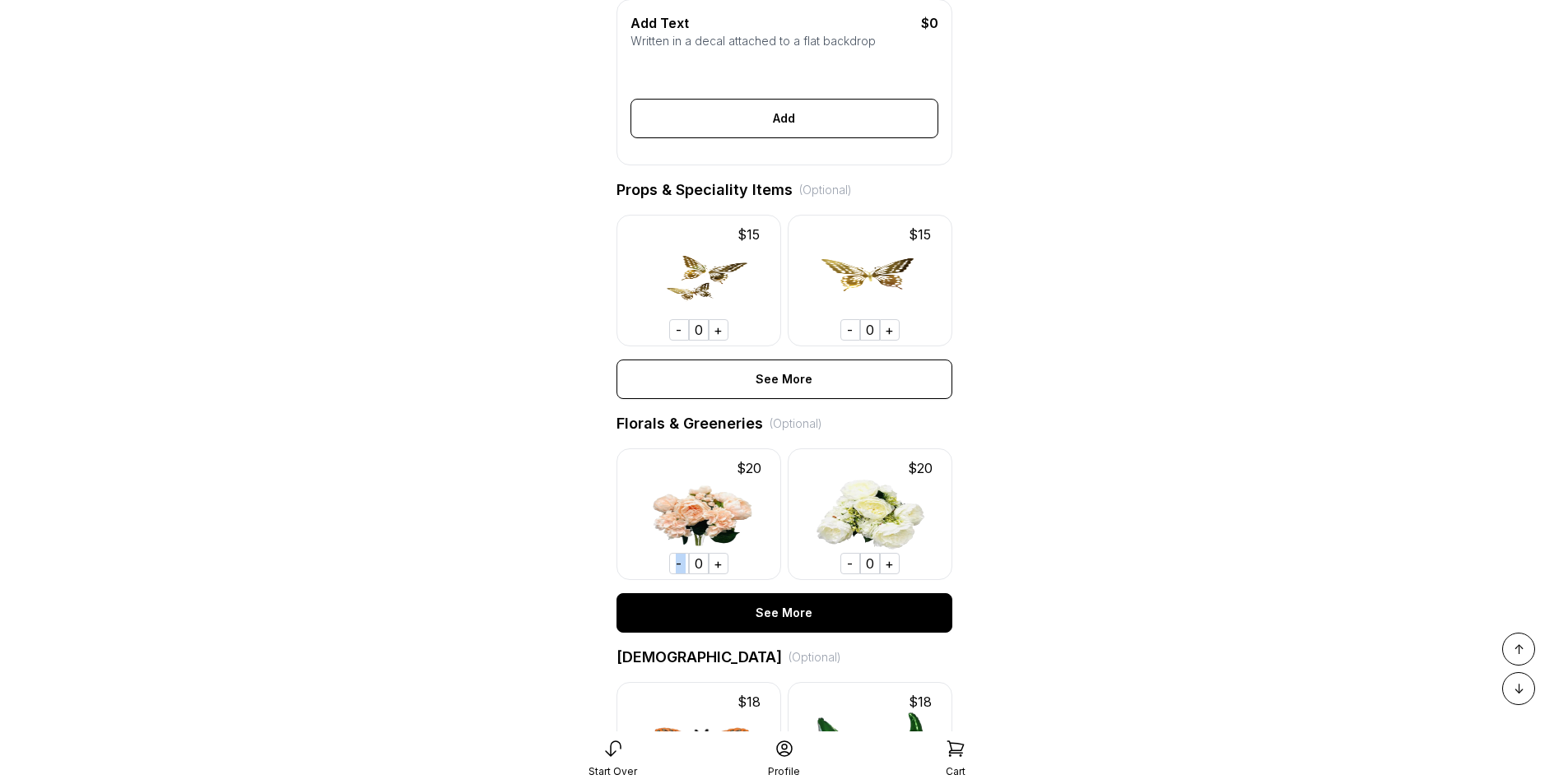
click at [795, 633] on div "See More" at bounding box center [784, 613] width 336 height 39
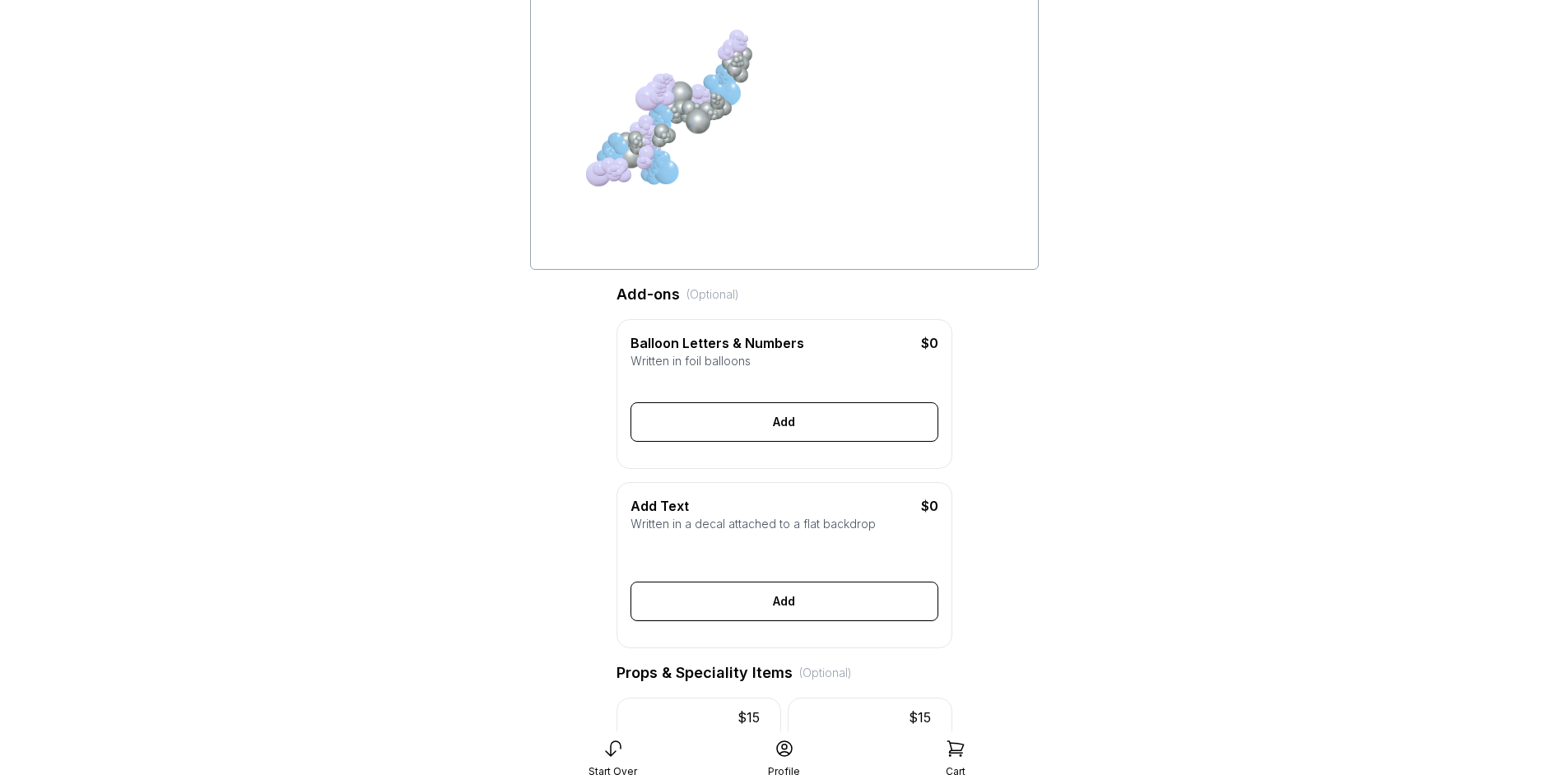
scroll to position [0, 0]
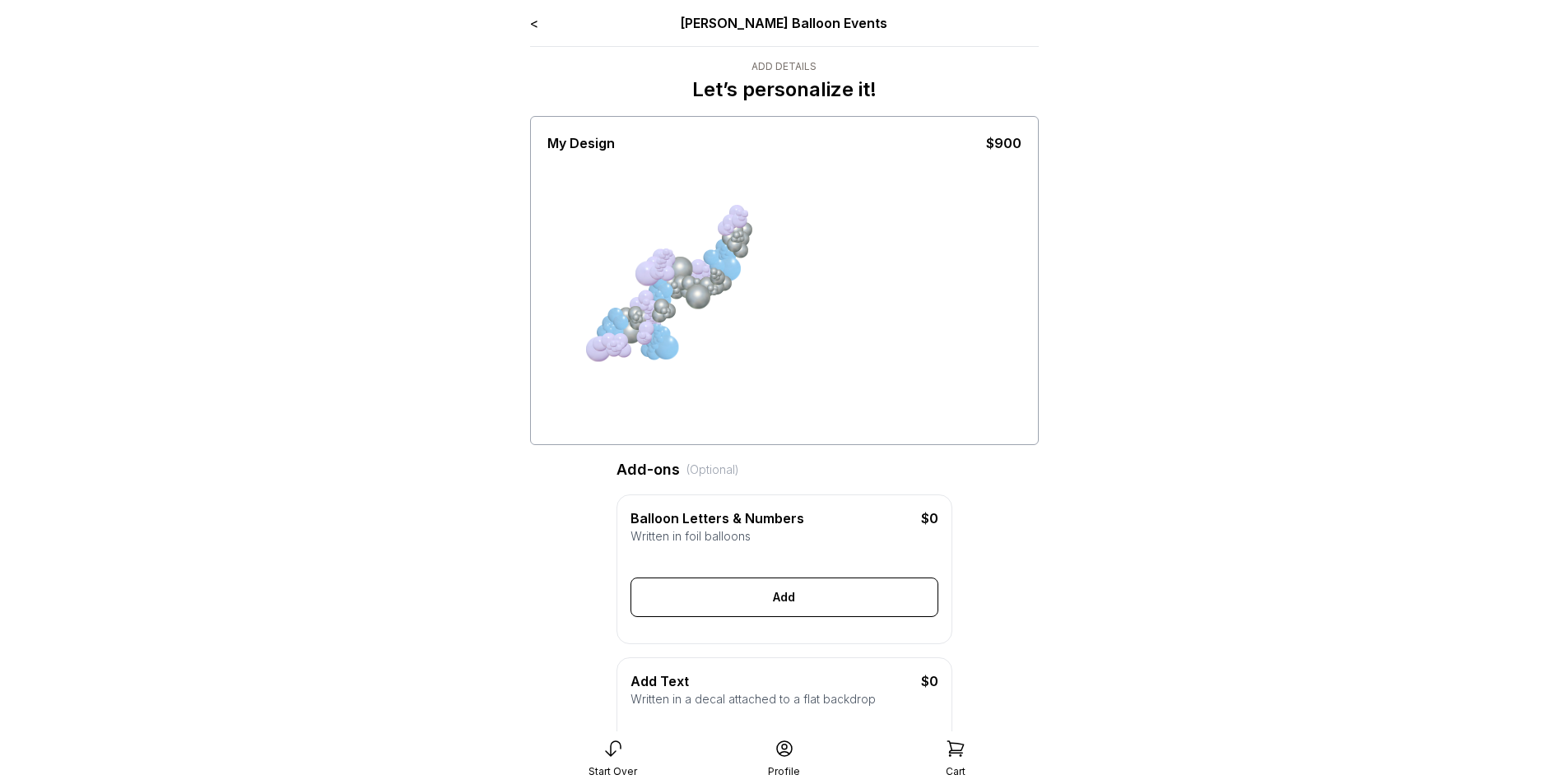
click at [531, 19] on link "<" at bounding box center [534, 23] width 8 height 16
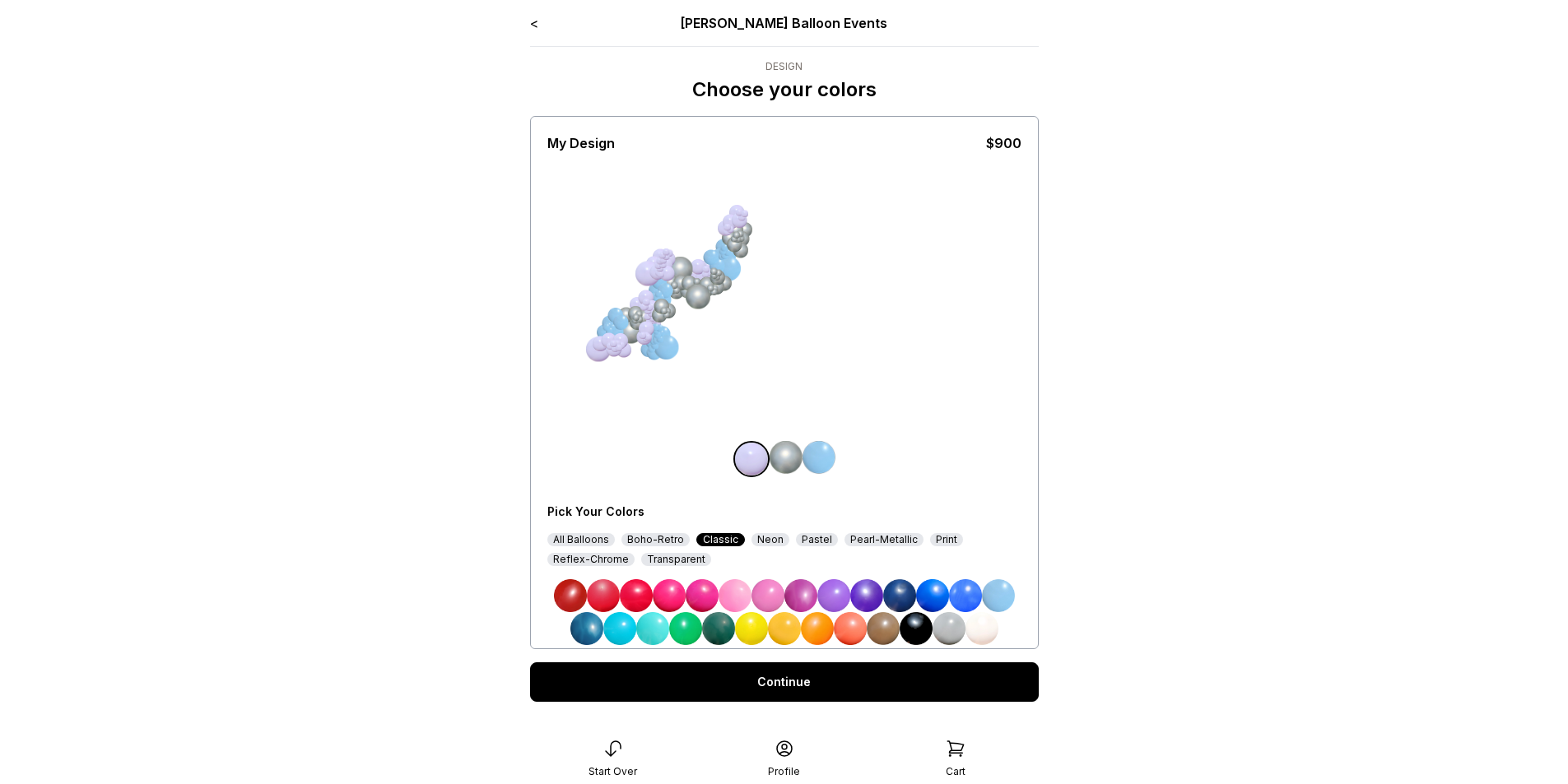
click at [789, 456] on img at bounding box center [786, 457] width 33 height 33
click at [821, 457] on img at bounding box center [819, 457] width 33 height 33
click at [978, 634] on img at bounding box center [982, 628] width 33 height 33
click at [995, 591] on img at bounding box center [998, 596] width 33 height 33
click at [950, 632] on img at bounding box center [949, 628] width 33 height 33
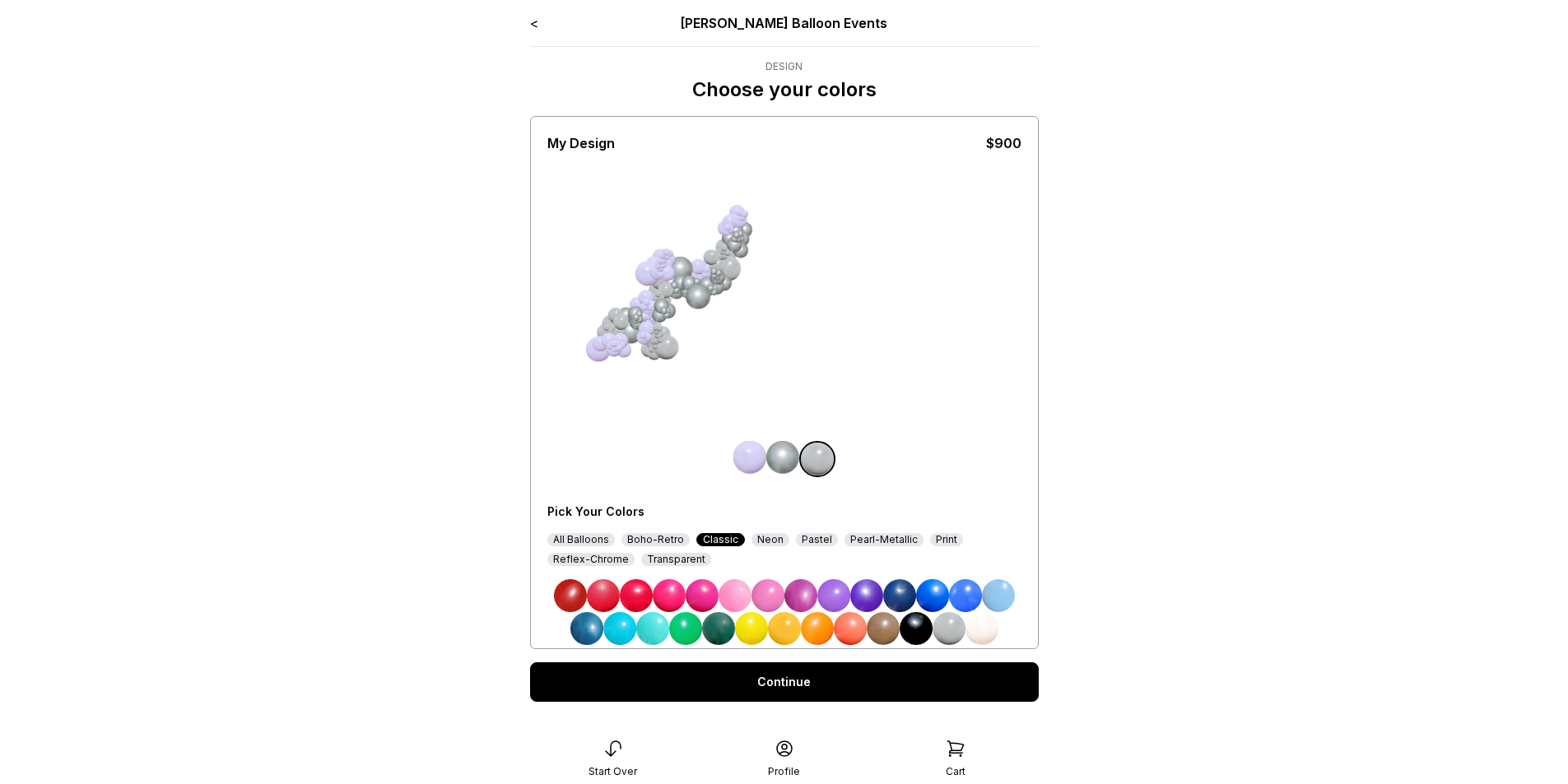
click at [951, 632] on img at bounding box center [949, 628] width 33 height 33
click at [991, 626] on img at bounding box center [982, 628] width 33 height 33
click at [1002, 597] on img at bounding box center [998, 596] width 33 height 33
click at [577, 592] on img at bounding box center [570, 596] width 33 height 33
click at [932, 593] on img at bounding box center [932, 596] width 33 height 33
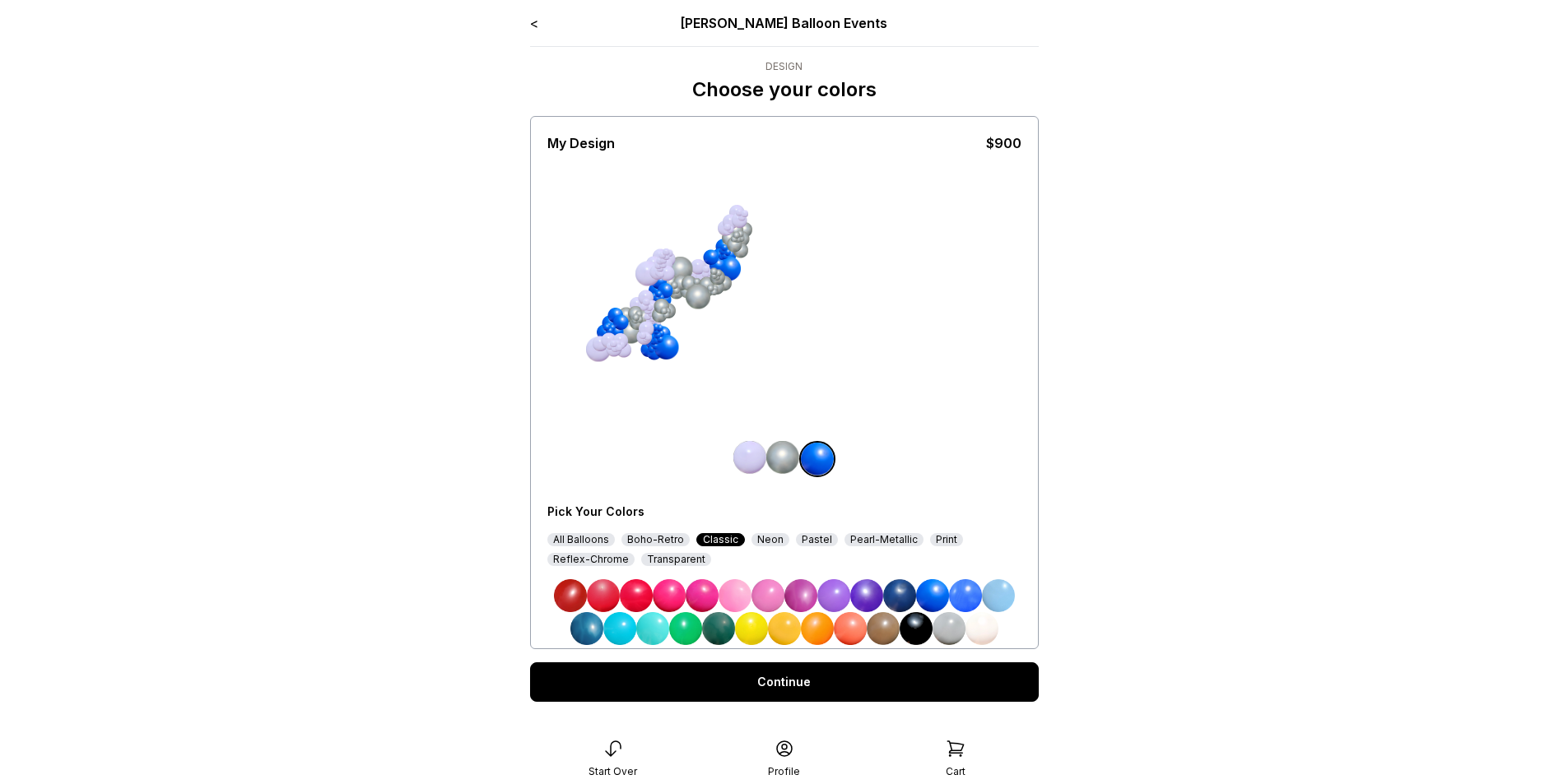
click at [562, 590] on img at bounding box center [570, 596] width 33 height 33
click at [756, 462] on img at bounding box center [749, 457] width 33 height 33
click at [907, 631] on img at bounding box center [916, 628] width 33 height 33
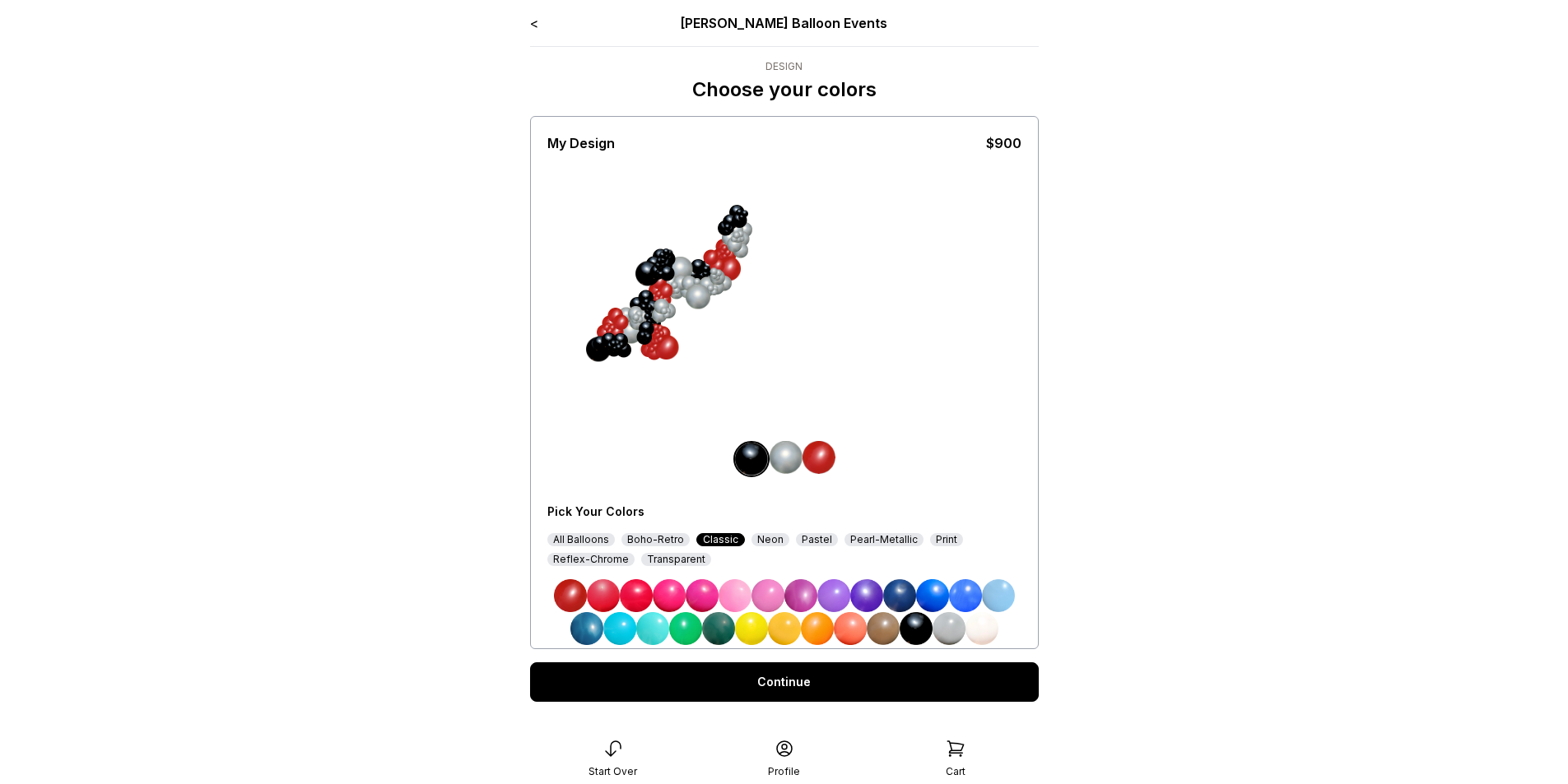
click at [821, 453] on img at bounding box center [819, 457] width 33 height 33
click at [721, 626] on img at bounding box center [718, 628] width 33 height 33
click at [872, 468] on div at bounding box center [784, 459] width 474 height 36
click at [944, 545] on div "Print" at bounding box center [946, 540] width 33 height 13
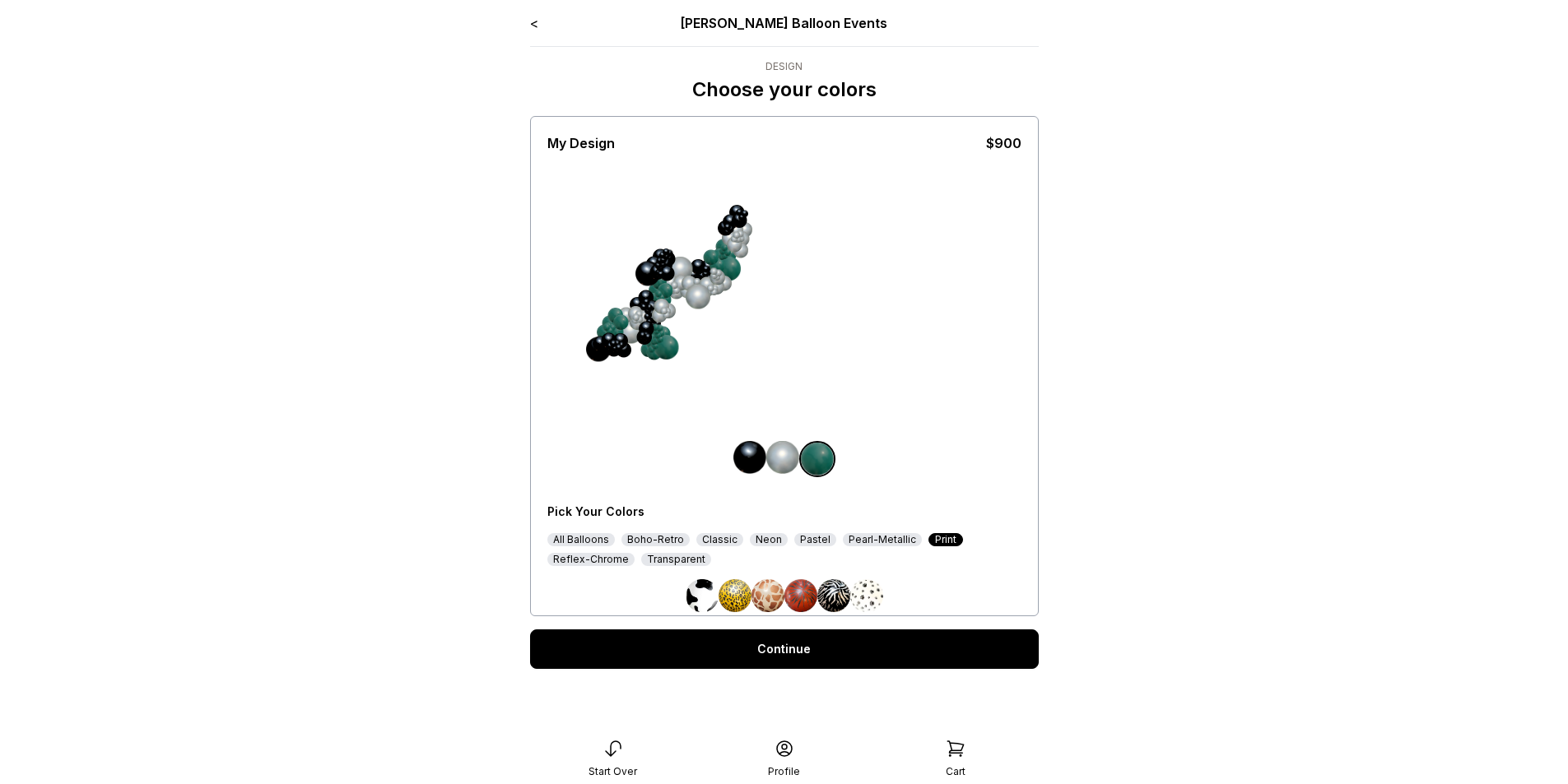
click at [886, 541] on div "Pearl-Metallic" at bounding box center [882, 540] width 79 height 13
click at [801, 537] on div "Pastel" at bounding box center [815, 540] width 42 height 13
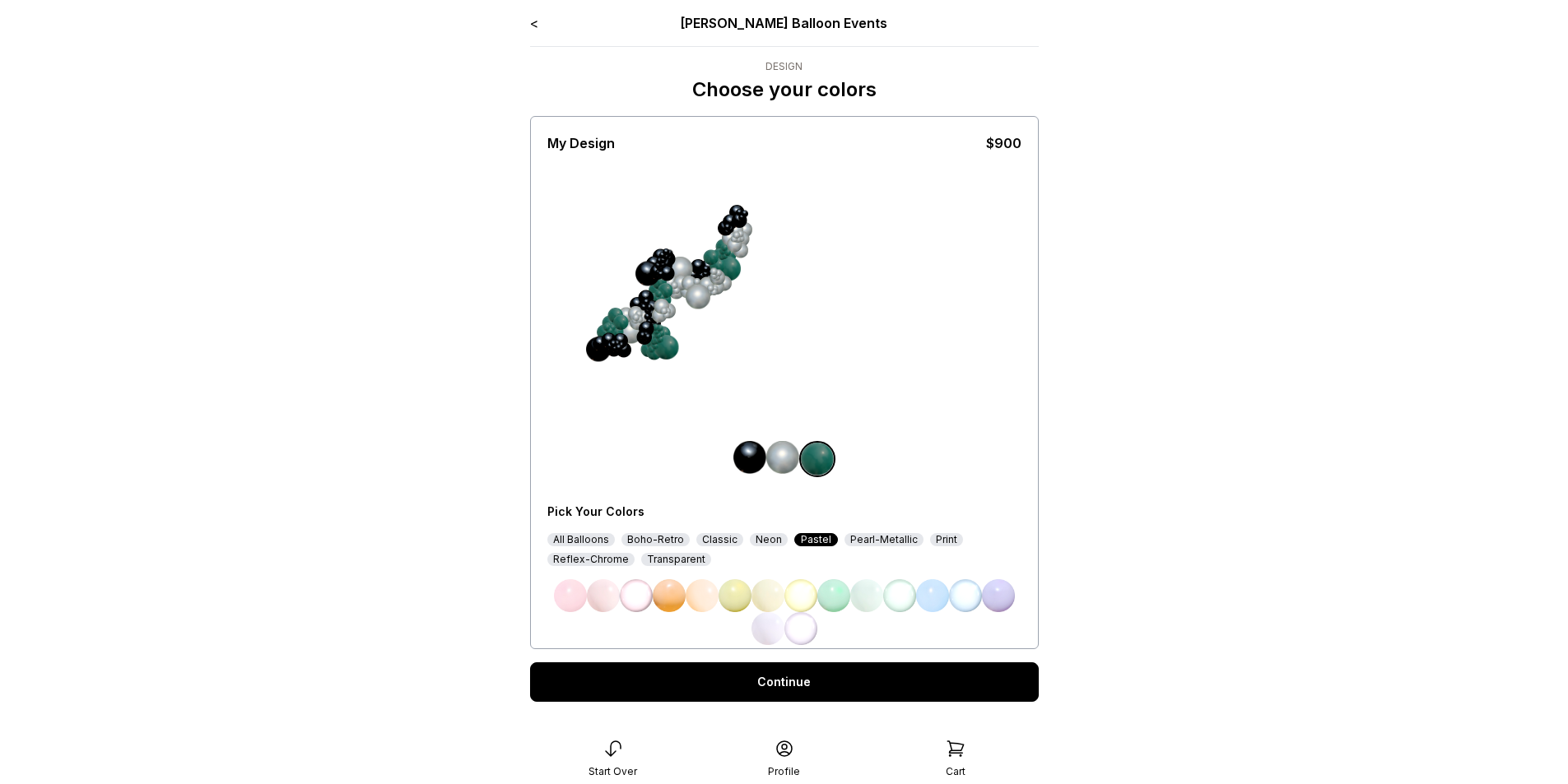
click at [760, 539] on div "Neon" at bounding box center [769, 540] width 38 height 13
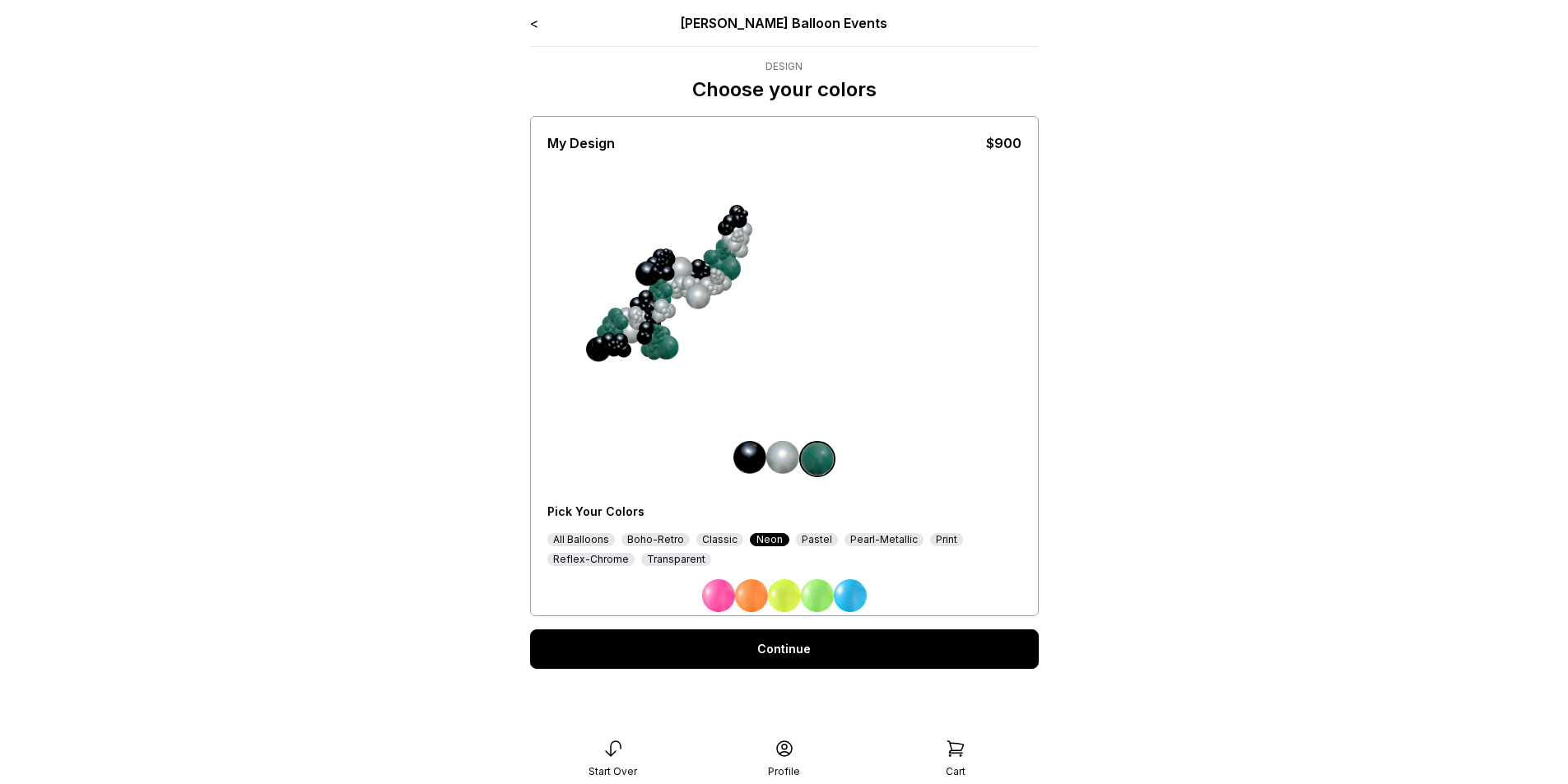
click at [727, 542] on div "Classic" at bounding box center [720, 540] width 47 height 13
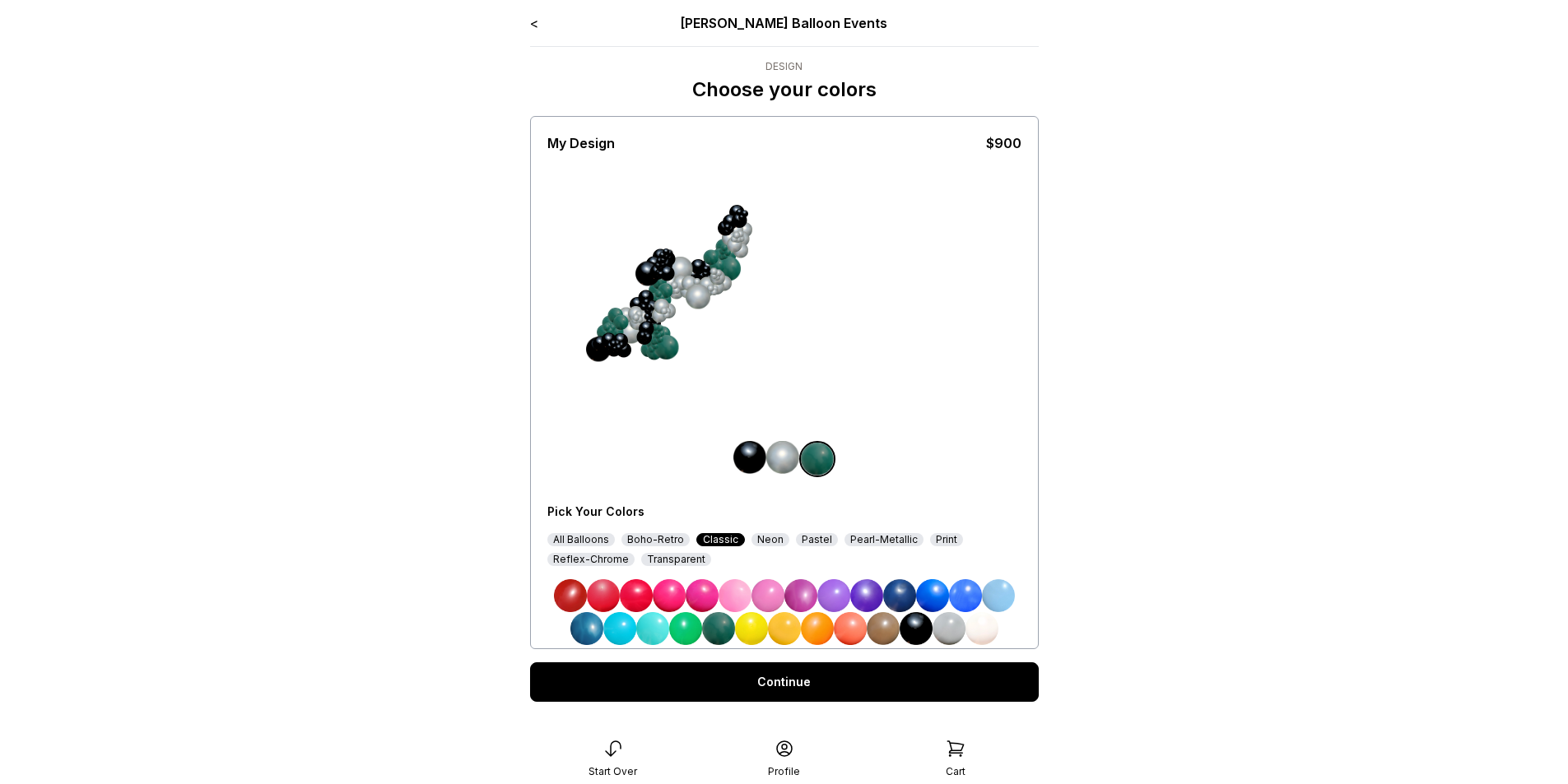
click at [635, 544] on div "Boho-Retro" at bounding box center [655, 540] width 68 height 13
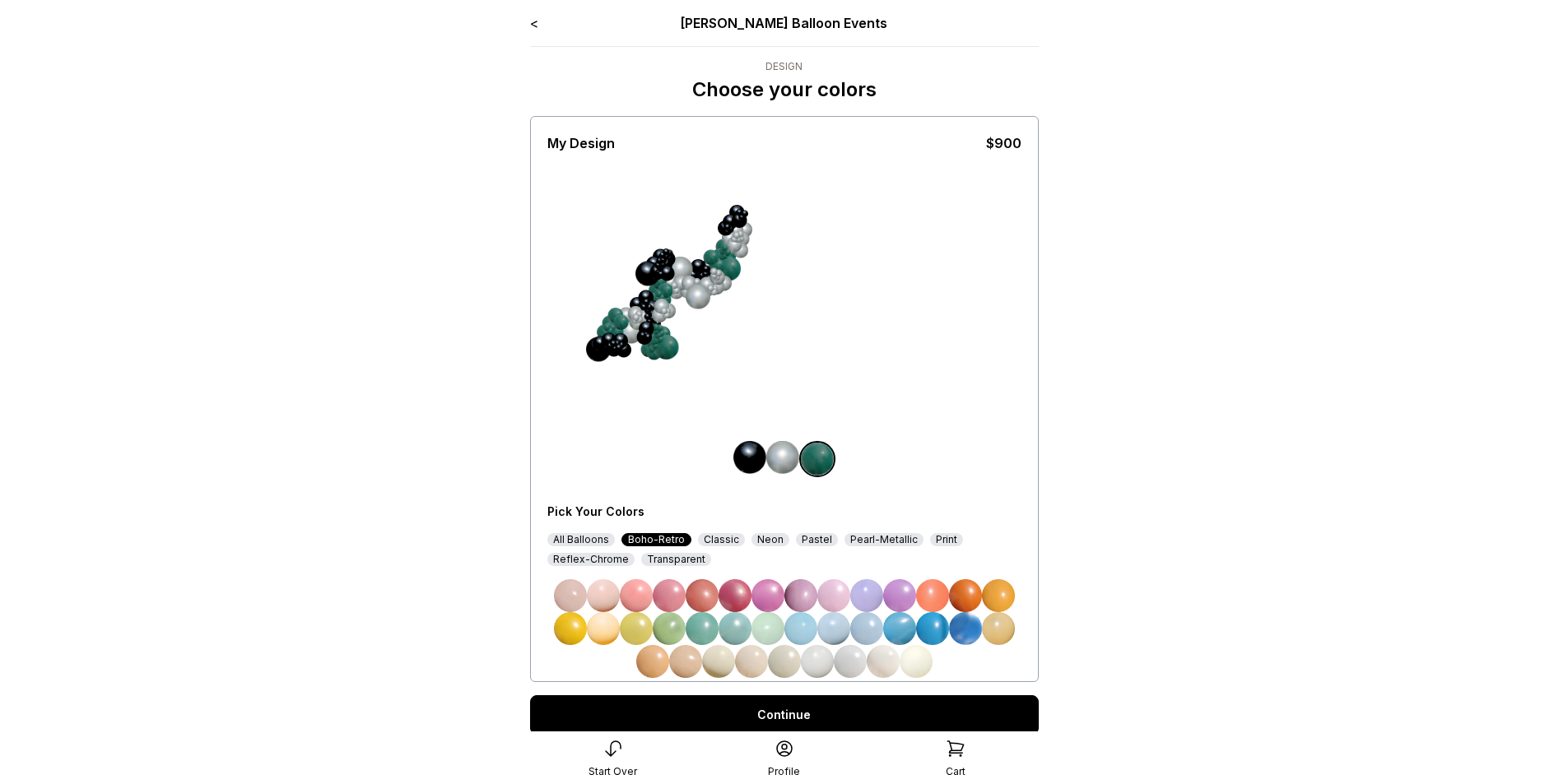
click at [586, 544] on div "All Balloons" at bounding box center [581, 540] width 67 height 13
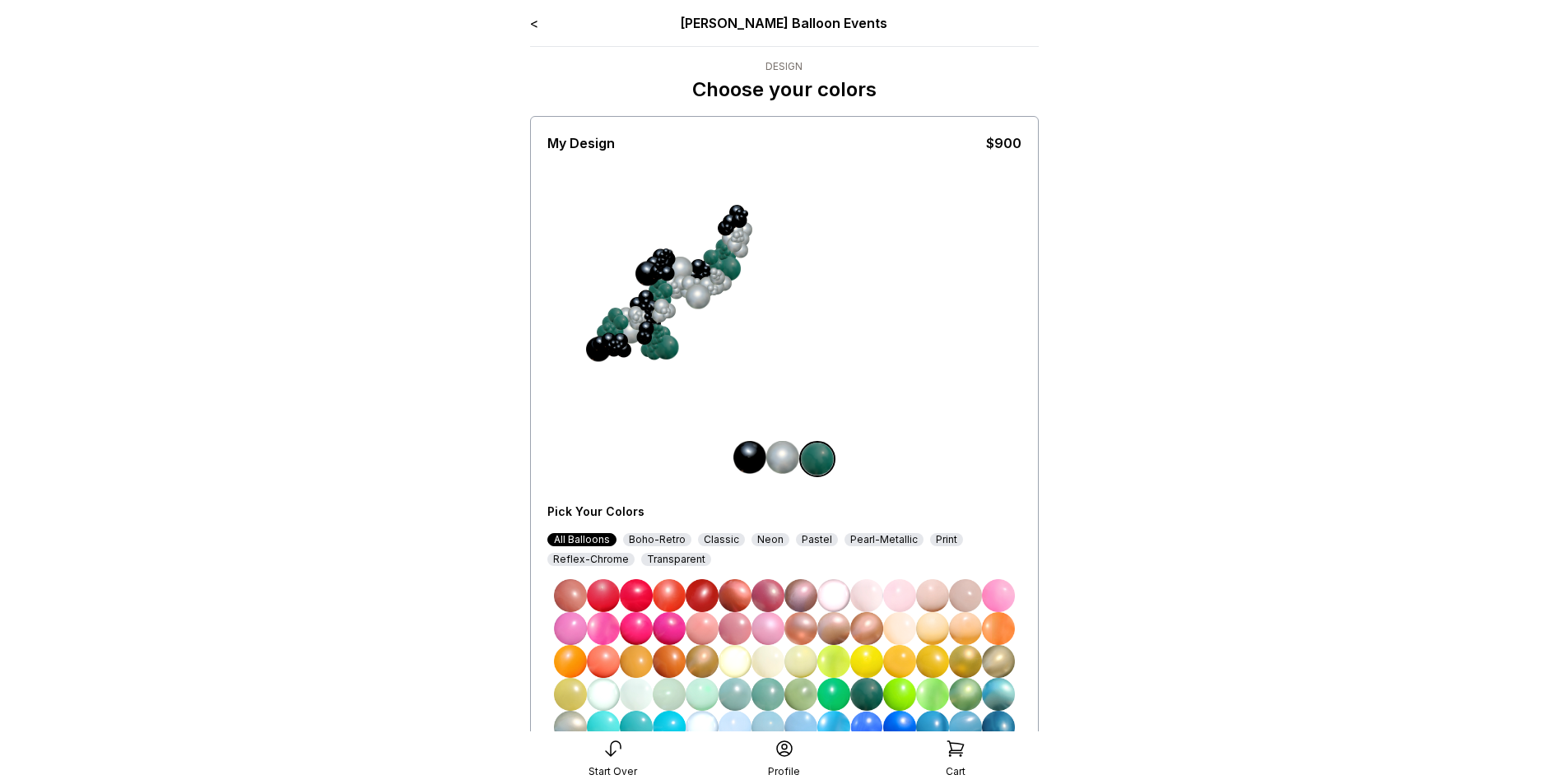
click at [703, 594] on img at bounding box center [702, 596] width 33 height 33
click at [872, 695] on img at bounding box center [867, 695] width 33 height 33
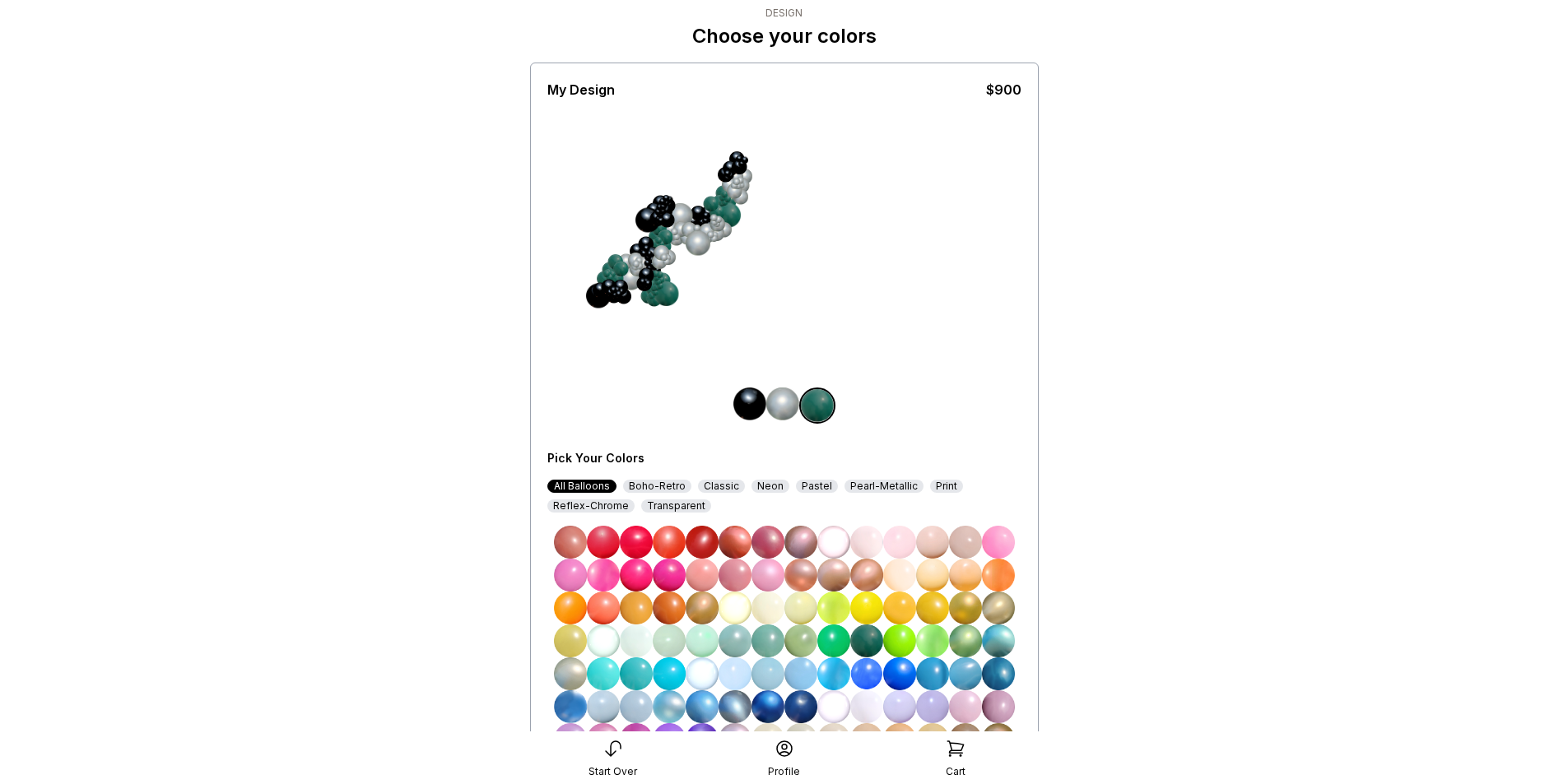
scroll to position [82, 0]
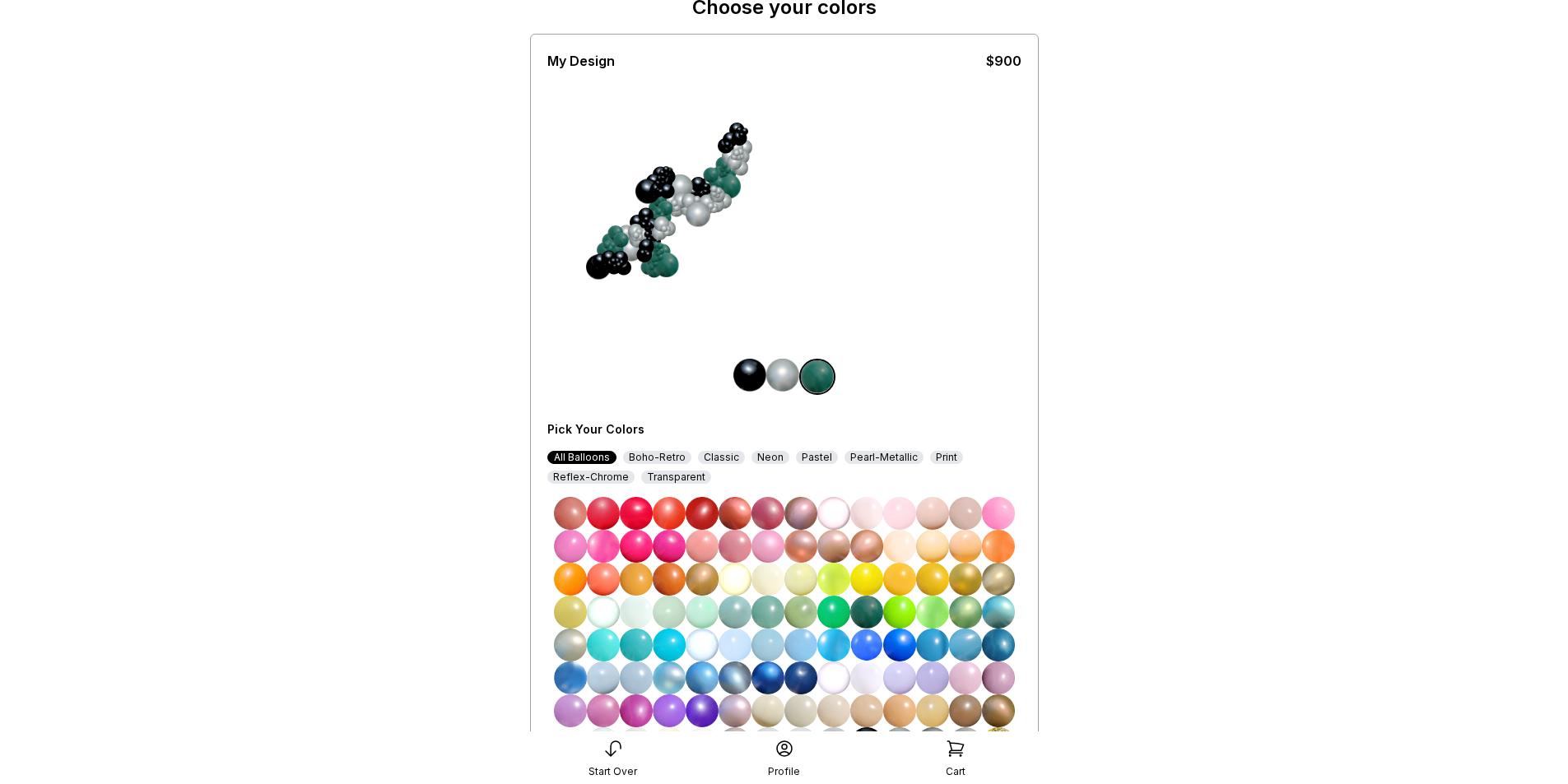
click at [865, 613] on img at bounding box center [867, 612] width 33 height 33
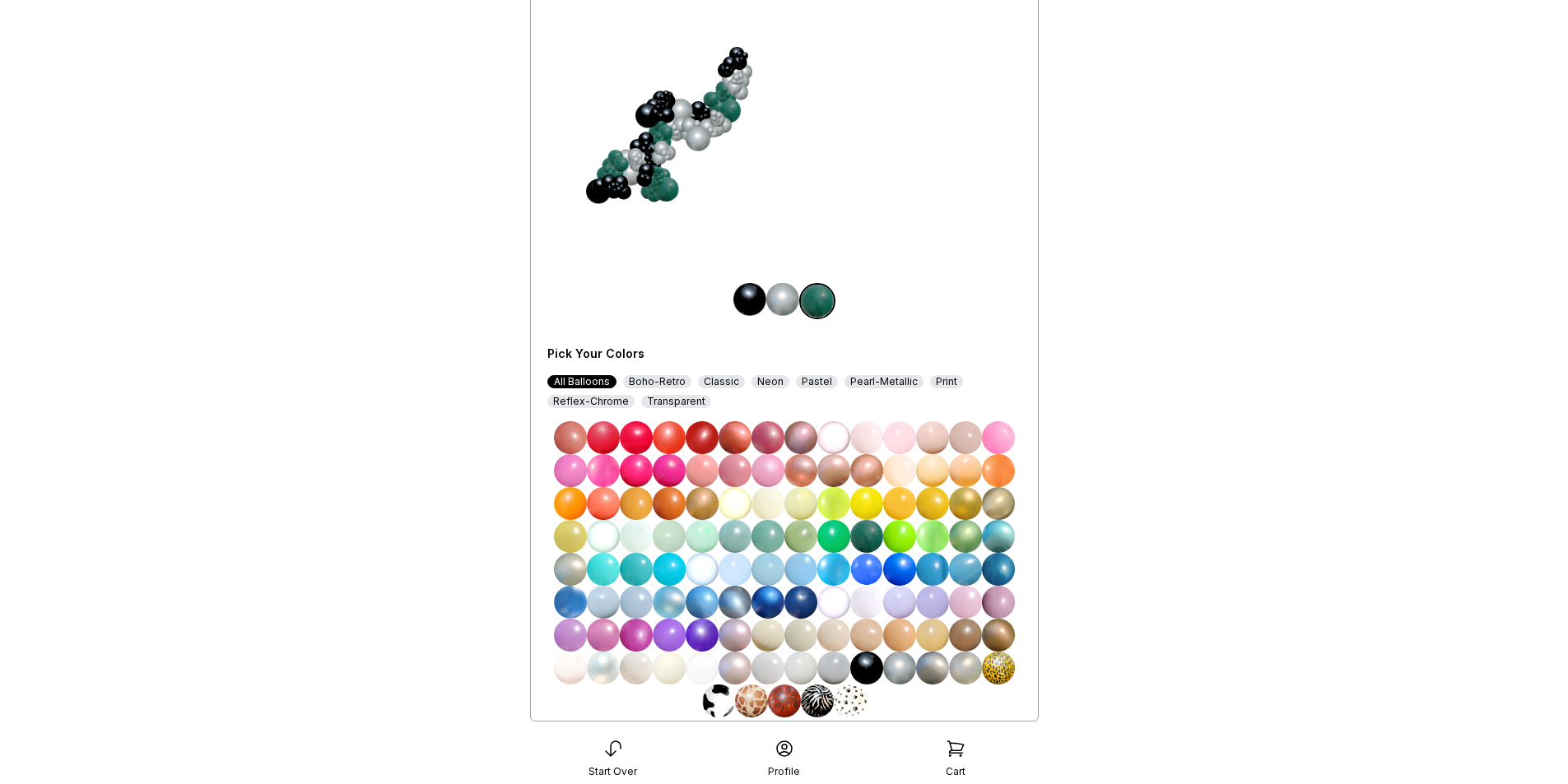
scroll to position [257, 0]
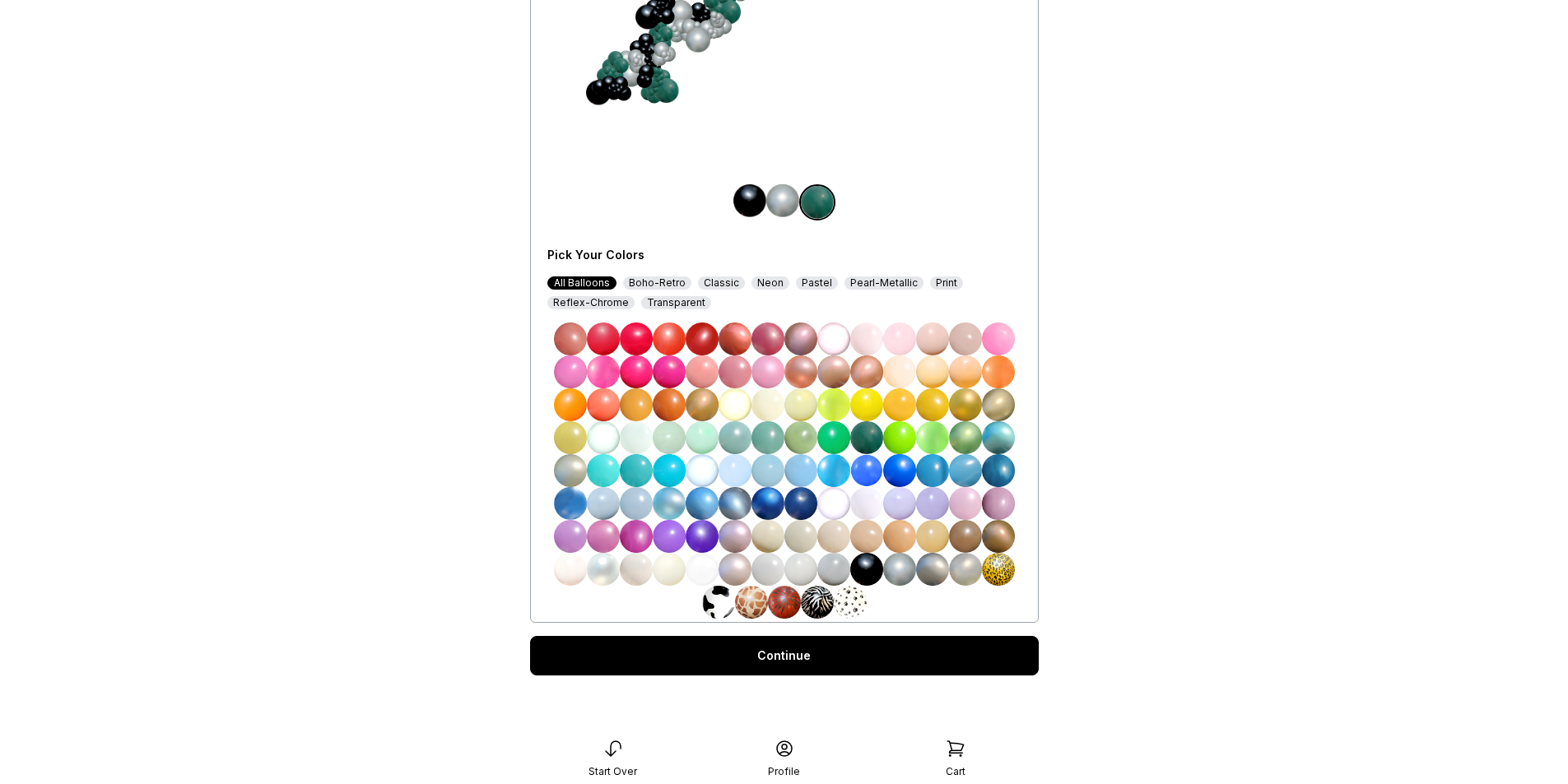
click at [817, 654] on link "Continue" at bounding box center [784, 656] width 509 height 39
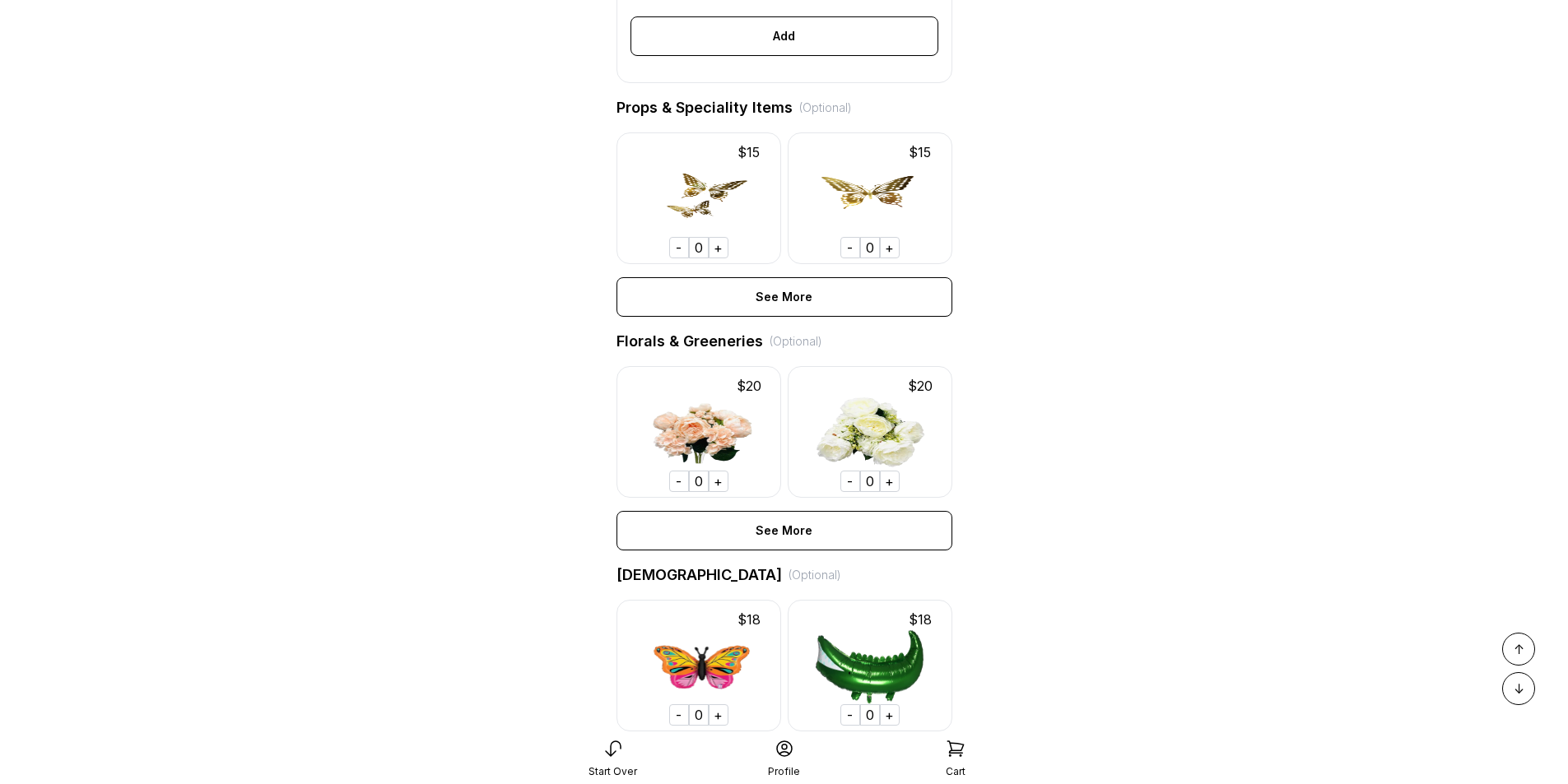
scroll to position [1068, 0]
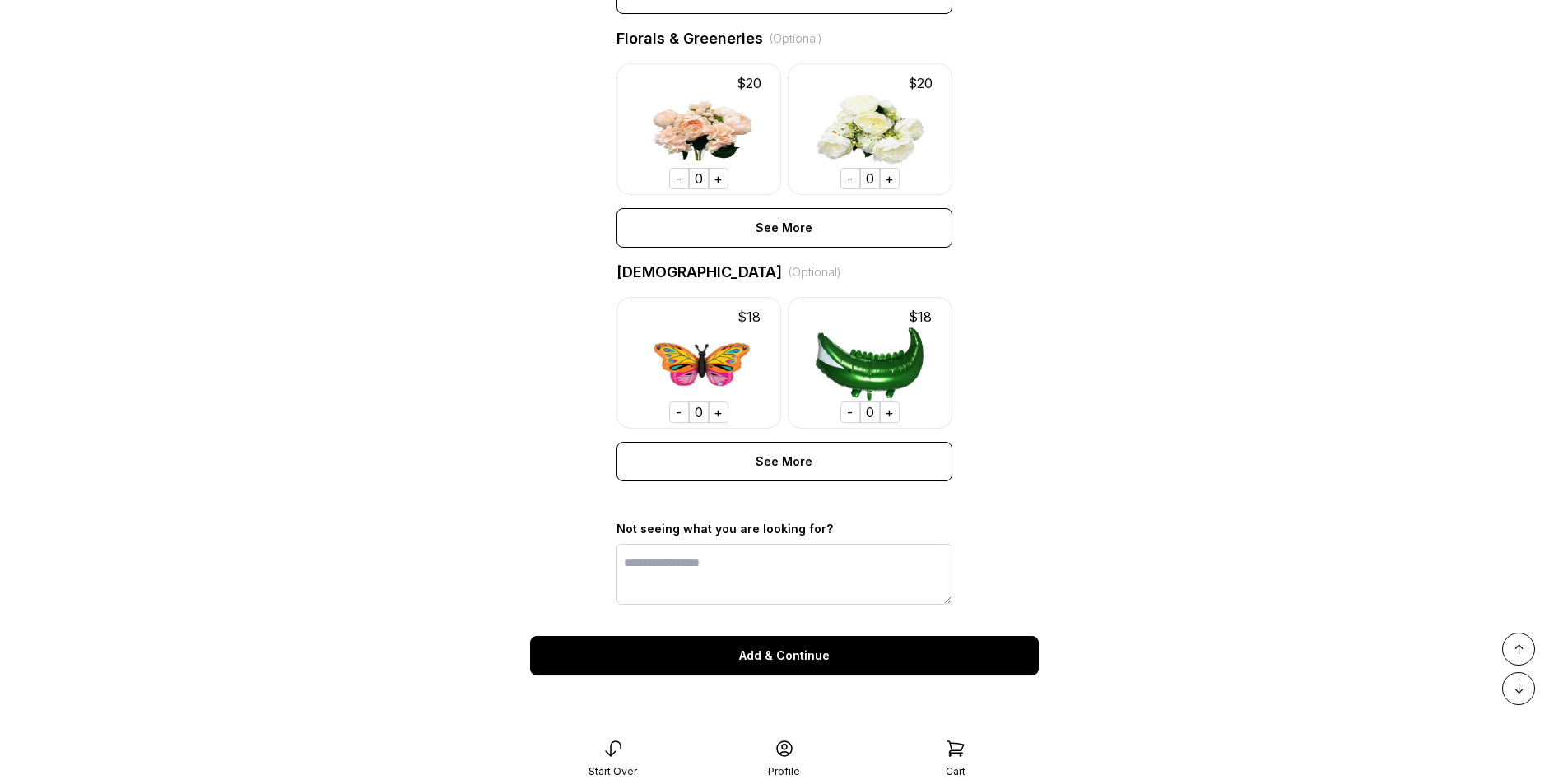
click at [800, 657] on div "Add & Continue" at bounding box center [784, 656] width 509 height 39
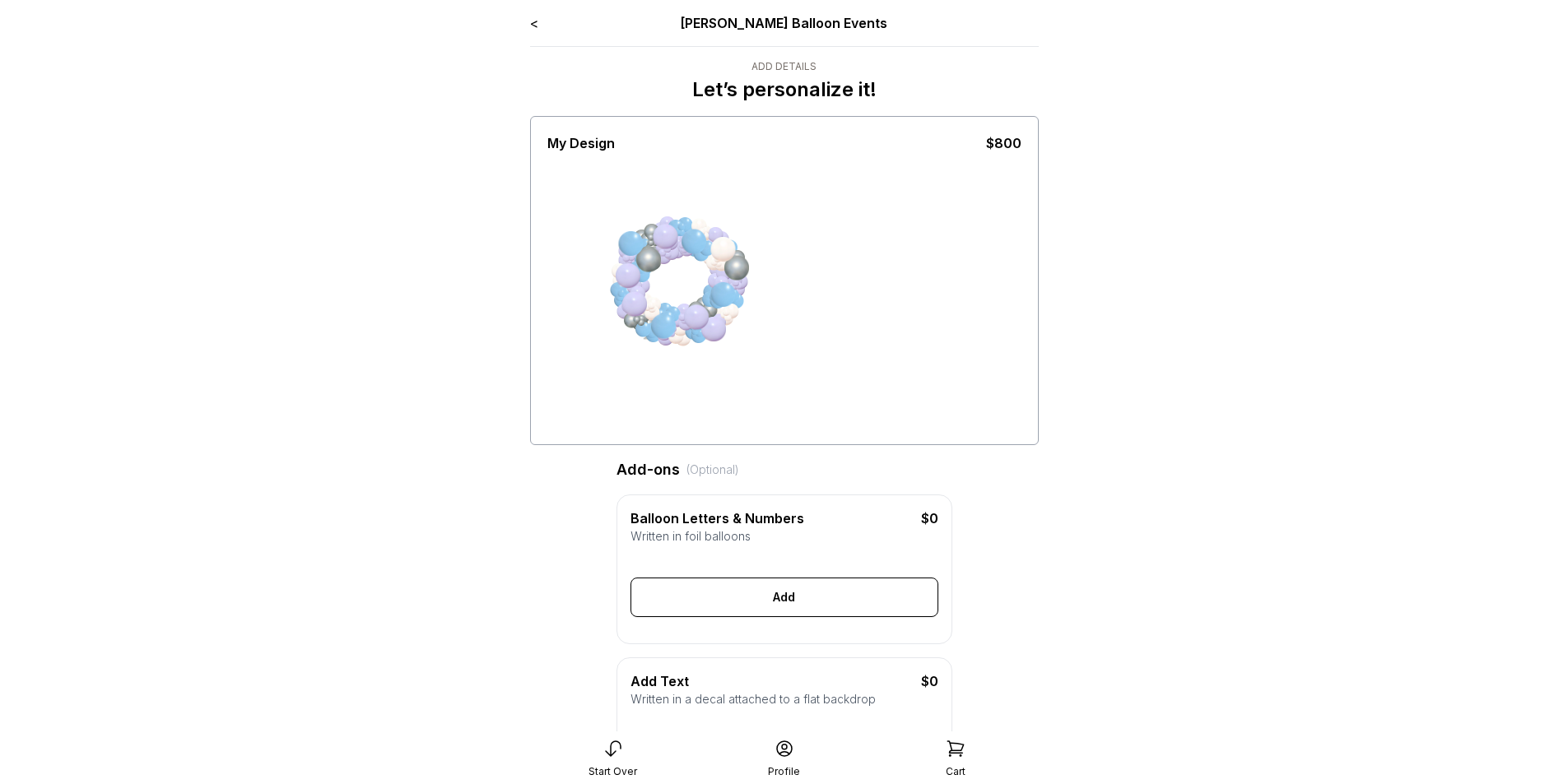
click at [724, 287] on div at bounding box center [722, 294] width 25 height 25
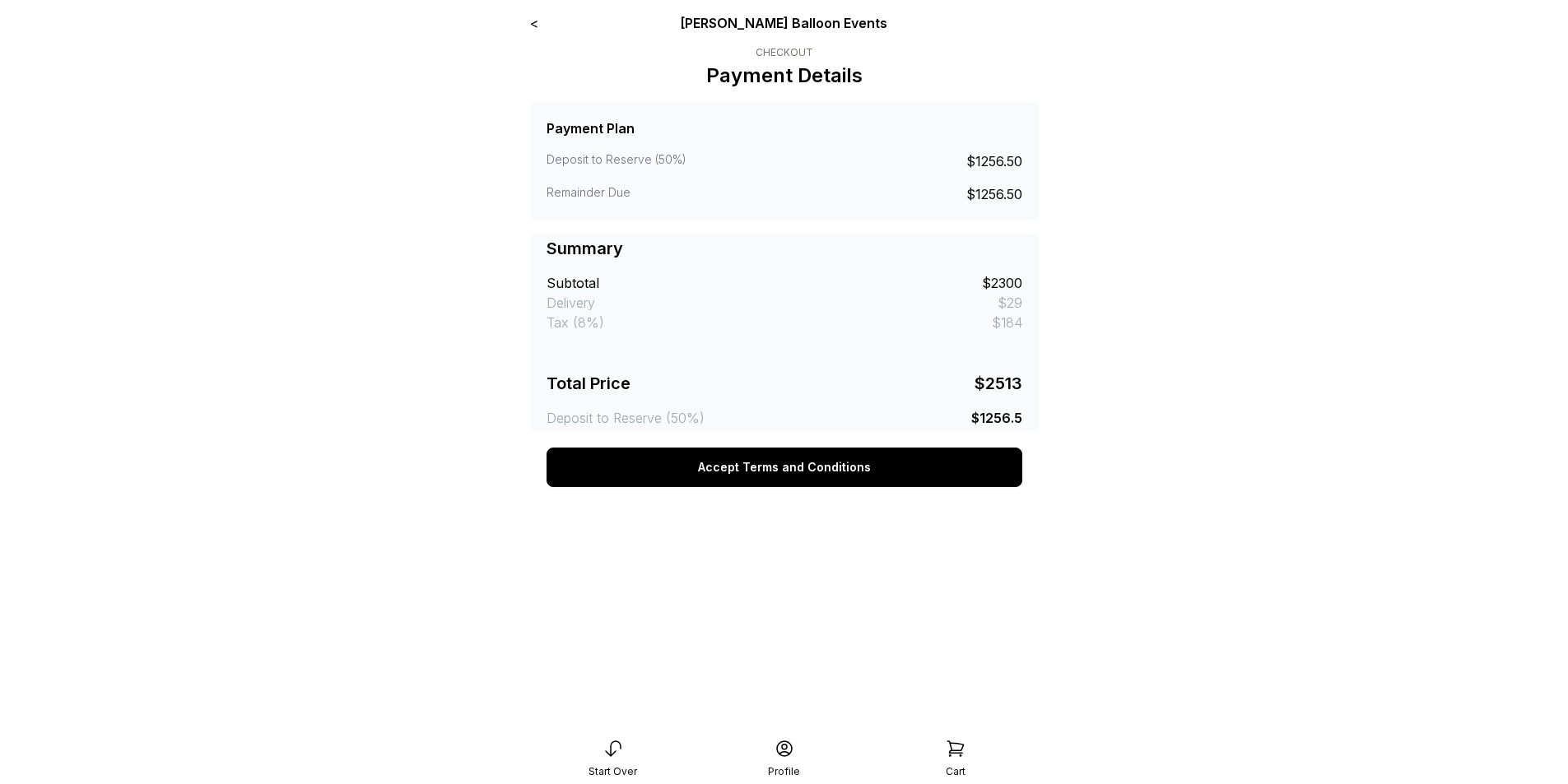
click at [766, 477] on button "Accept Terms and Conditions" at bounding box center [784, 467] width 475 height 39
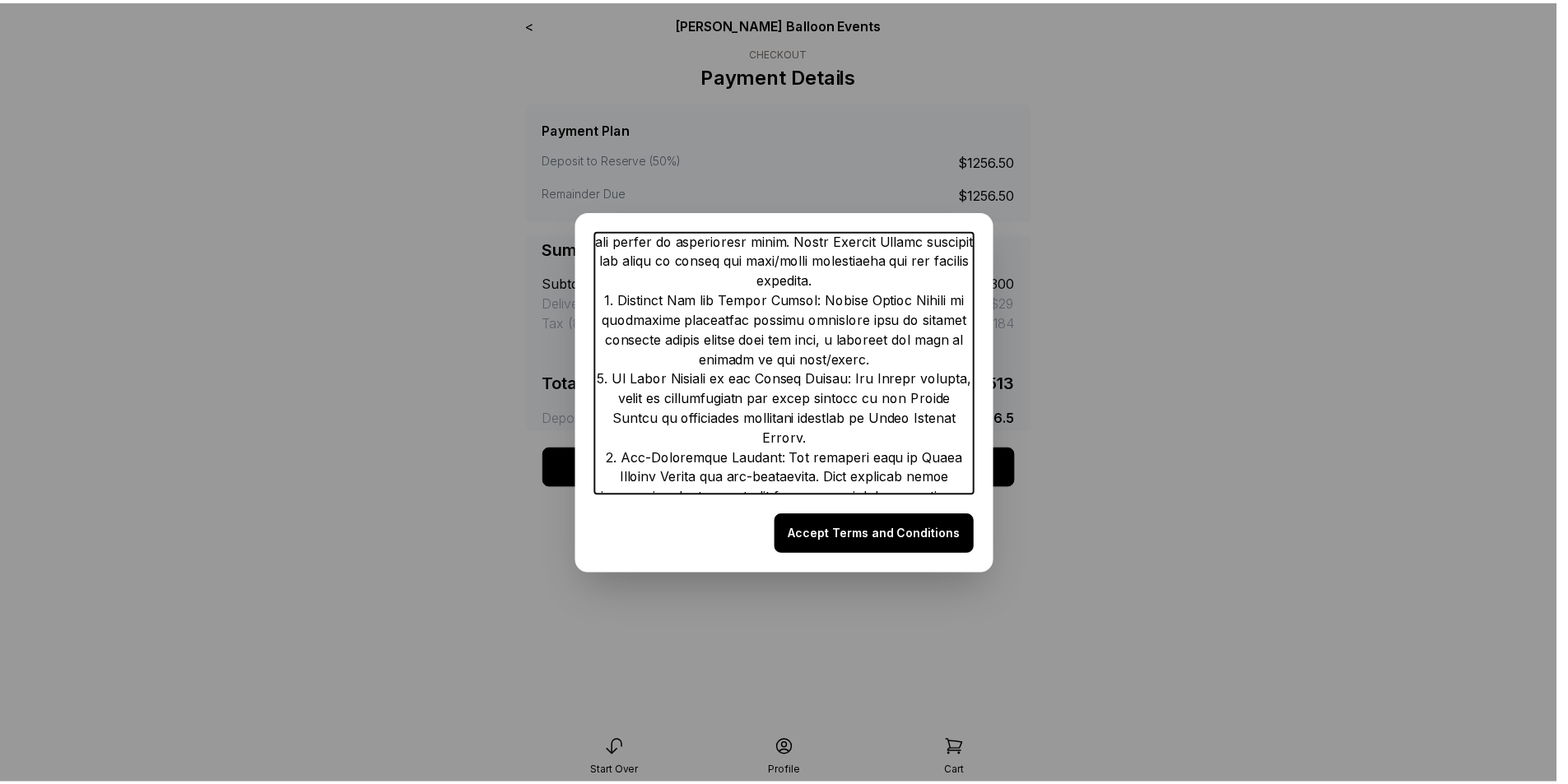
scroll to position [415, 0]
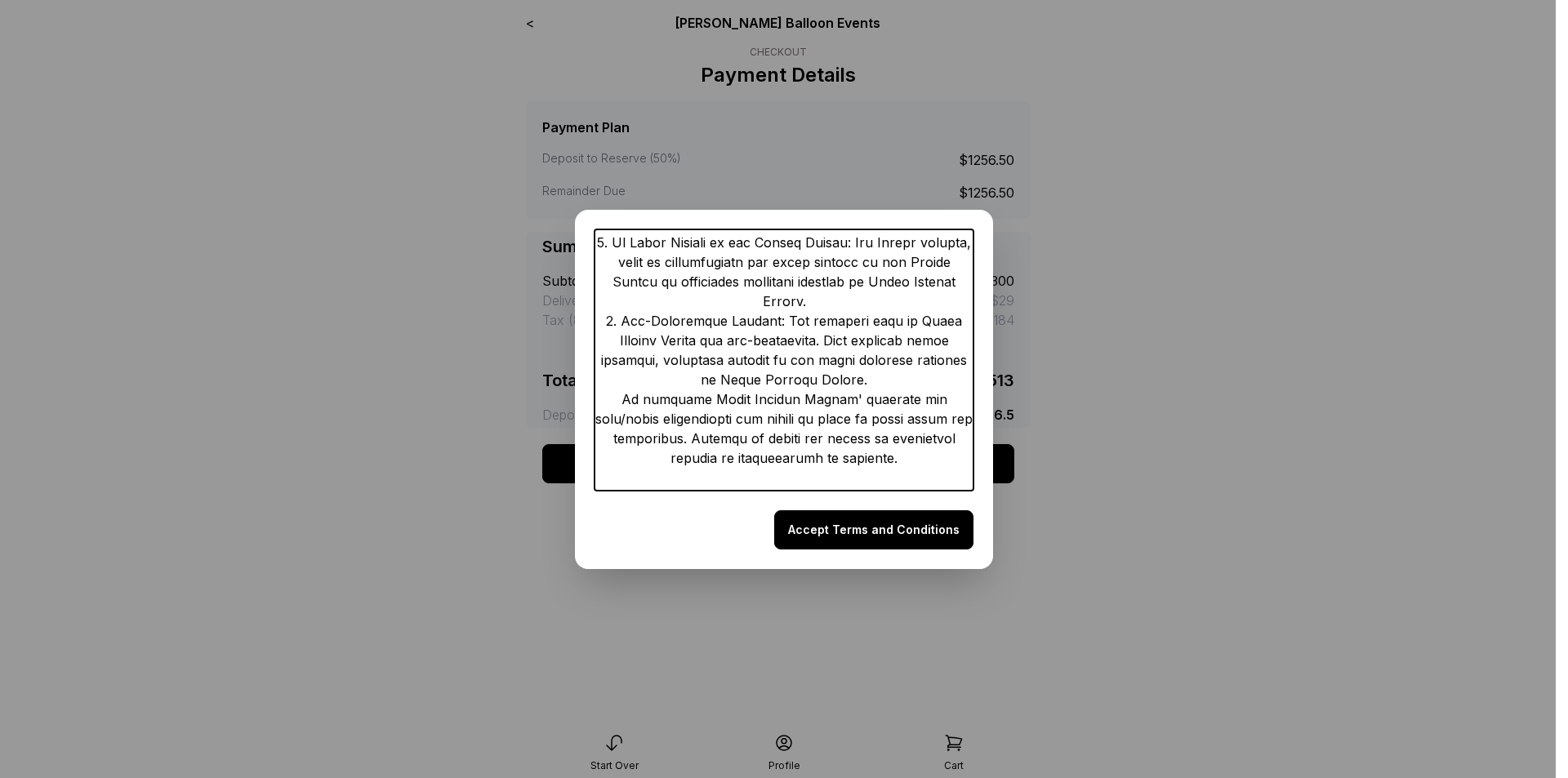
click at [892, 539] on button "Accept Terms and Conditions" at bounding box center [874, 530] width 200 height 39
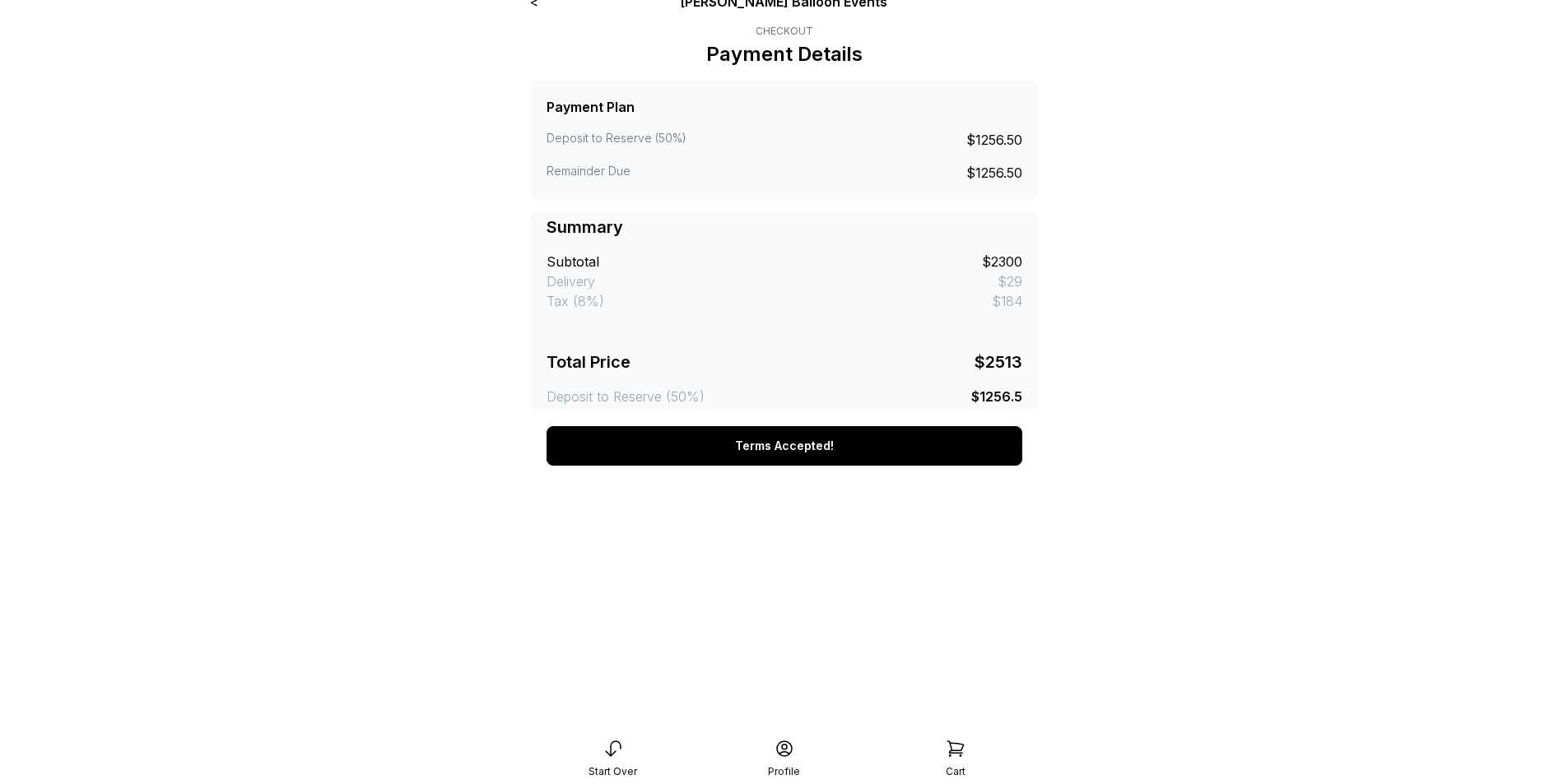
scroll to position [0, 0]
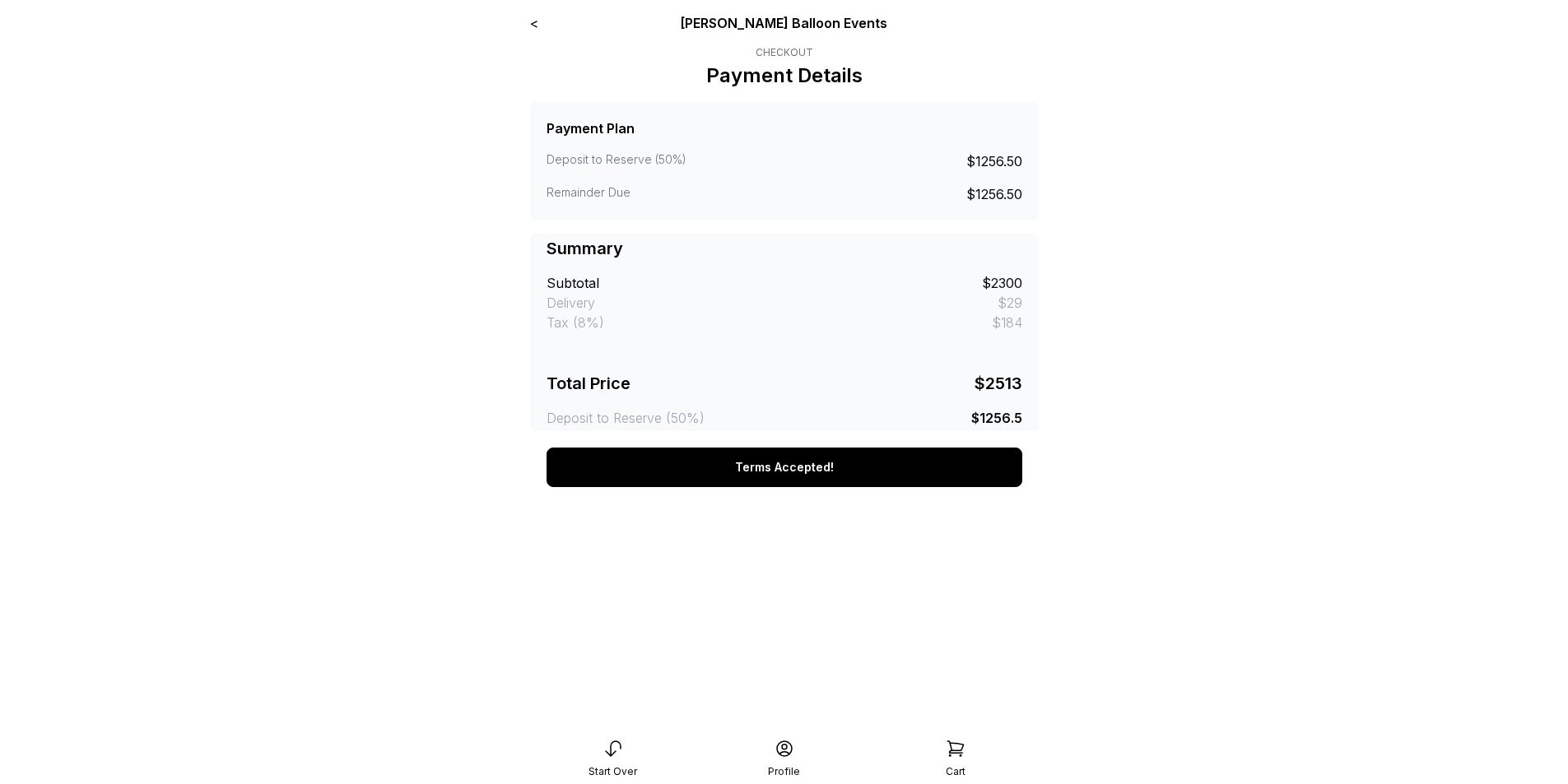
click at [535, 23] on link "<" at bounding box center [534, 23] width 8 height 16
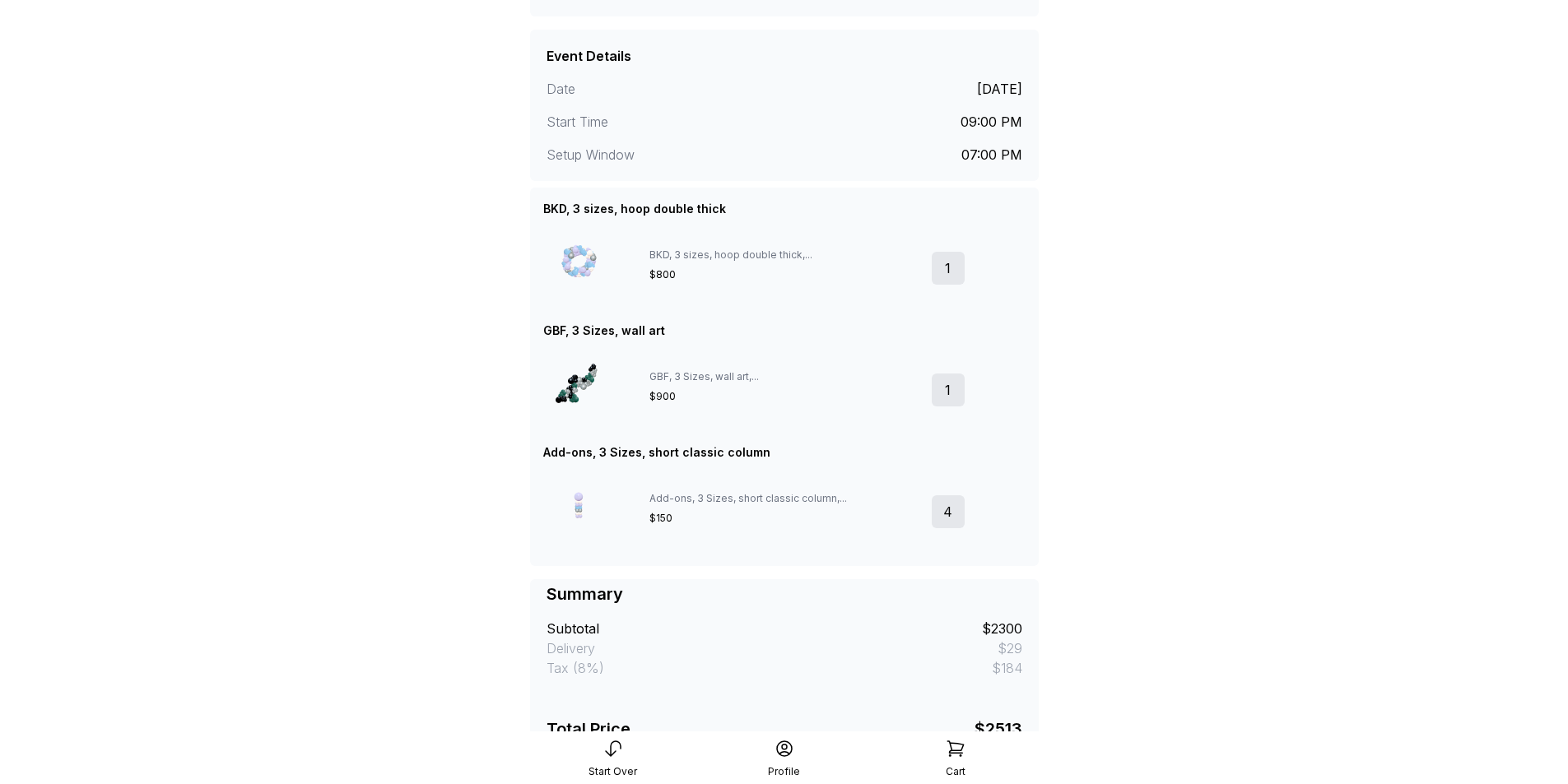
scroll to position [330, 0]
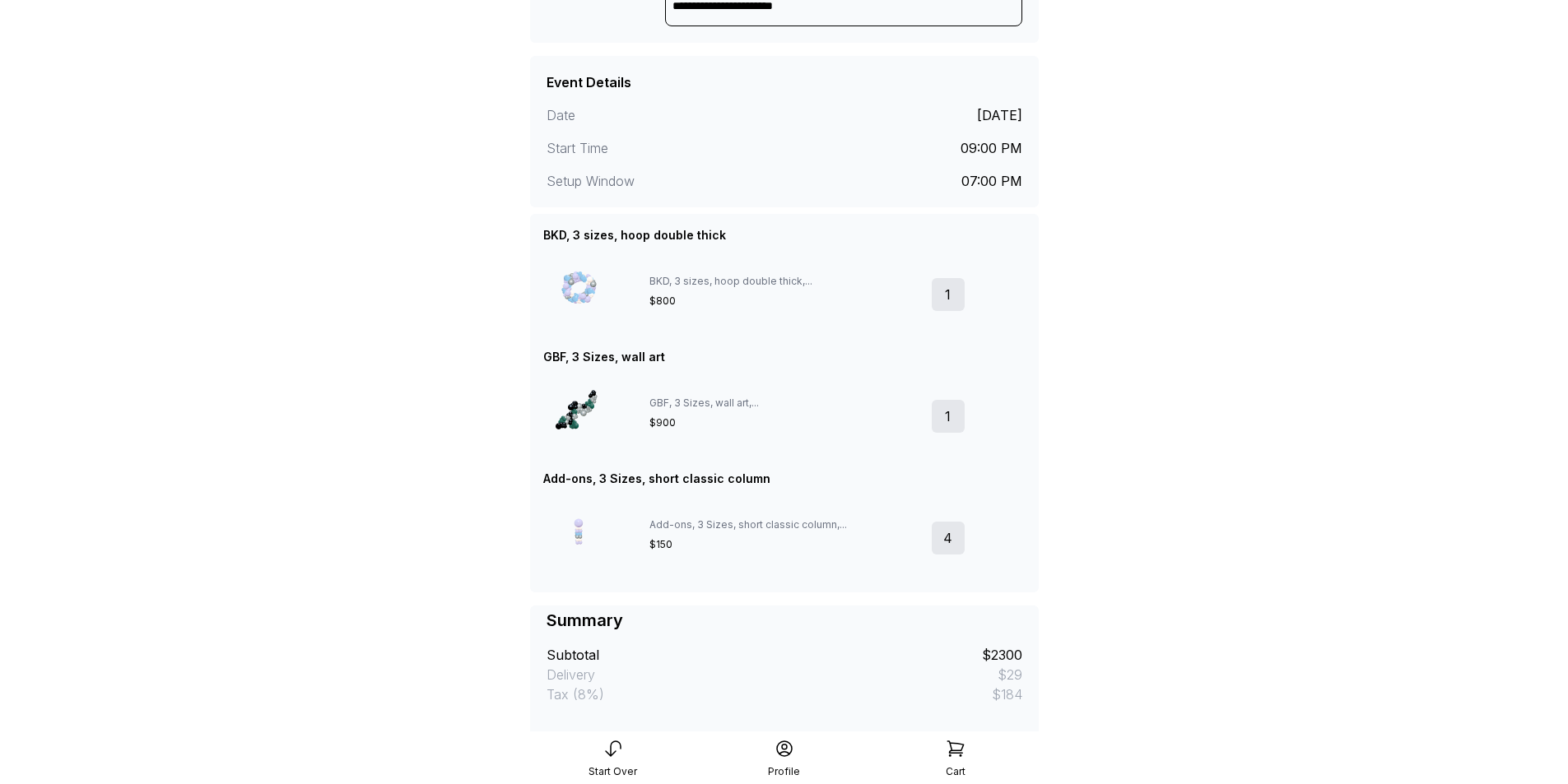
click at [580, 417] on img at bounding box center [585, 416] width 82 height 82
click at [724, 403] on div "GBF, 3 Sizes, wall art, ..." at bounding box center [783, 403] width 269 height 13
click at [588, 403] on img at bounding box center [585, 416] width 82 height 82
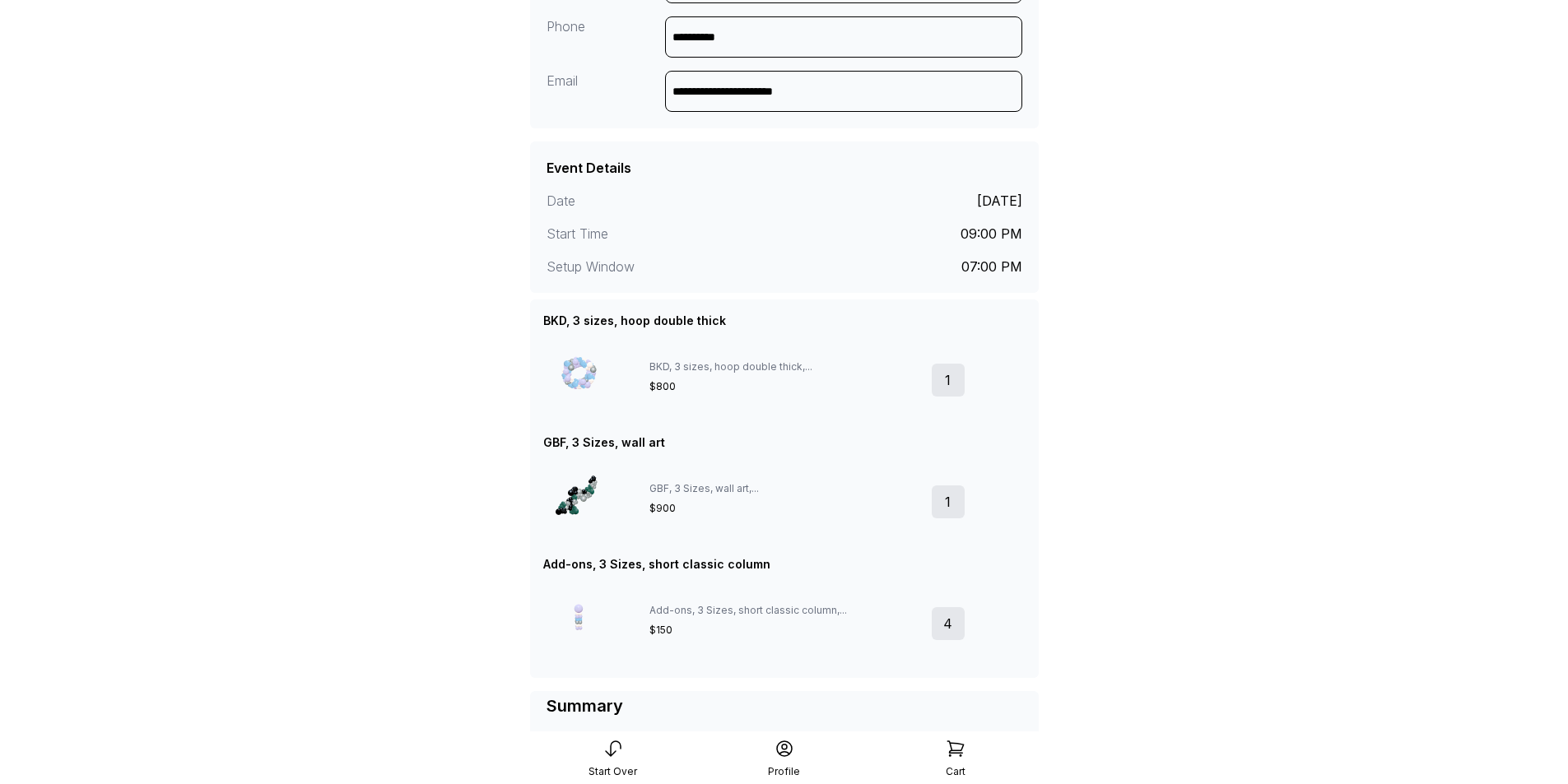
scroll to position [0, 0]
